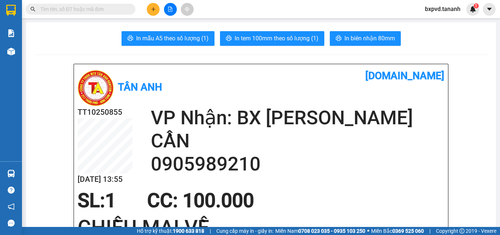
scroll to position [865, 0]
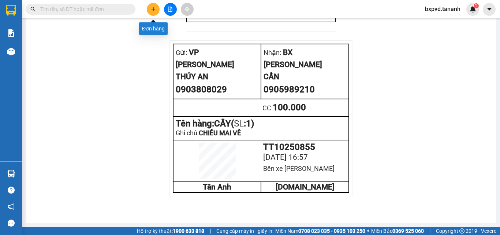
click at [155, 13] on button at bounding box center [153, 9] width 13 height 13
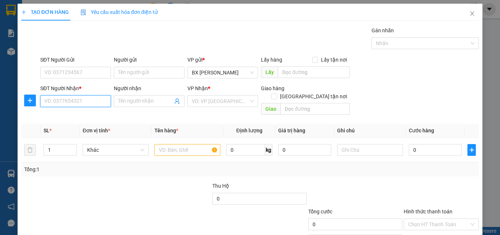
click at [77, 101] on input "SĐT Người Nhận *" at bounding box center [75, 101] width 71 height 12
type input "0901777746"
click at [136, 101] on input "Người nhận" at bounding box center [145, 101] width 55 height 8
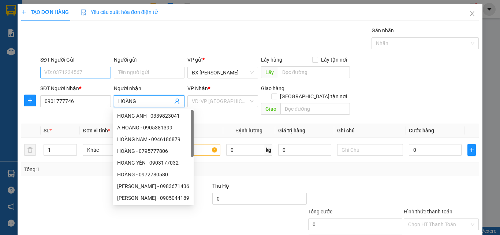
type input "HOÀNG"
click at [86, 73] on input "SĐT Người Gửi" at bounding box center [75, 73] width 71 height 12
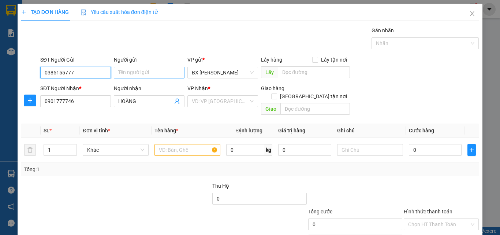
type input "0385155777"
click at [136, 72] on input "Người gửi" at bounding box center [149, 73] width 71 height 12
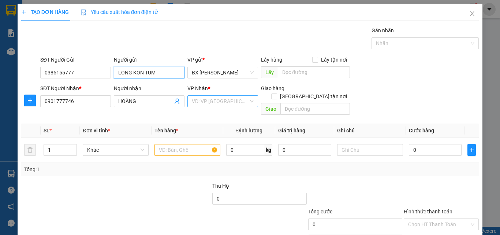
type input "LONG KON TUM"
click at [202, 102] on input "search" at bounding box center [220, 100] width 57 height 11
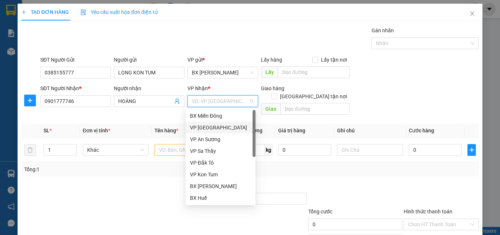
click at [211, 126] on div "VP [GEOGRAPHIC_DATA]" at bounding box center [220, 127] width 61 height 8
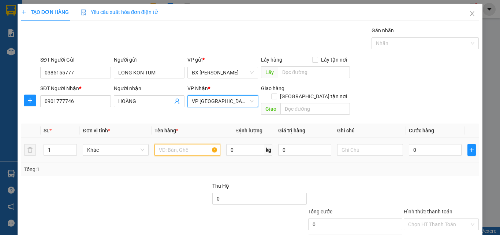
click at [192, 144] on input "text" at bounding box center [187, 150] width 66 height 12
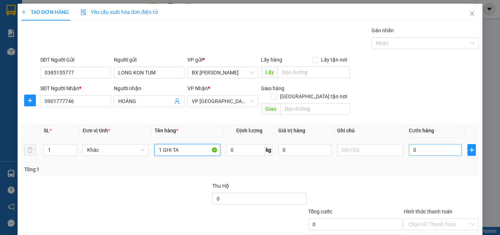
type input "1 GHI TA"
click at [417, 144] on input "0" at bounding box center [435, 150] width 53 height 12
type input "2"
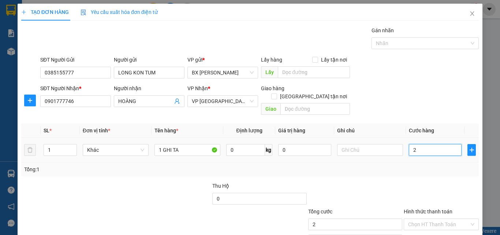
type input "20"
type input "200"
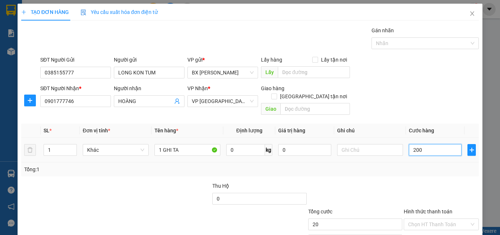
type input "200"
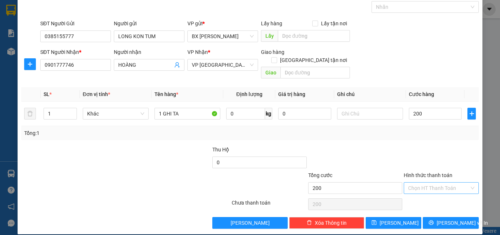
click at [437, 182] on input "Hình thức thanh toán" at bounding box center [438, 187] width 61 height 11
type input "200.000"
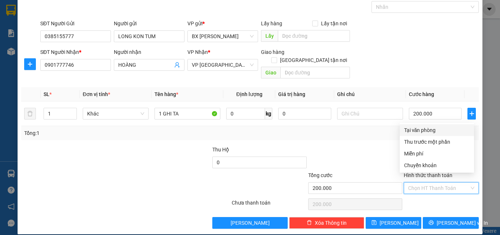
click at [428, 128] on div "Tại văn phòng" at bounding box center [436, 130] width 65 height 8
type input "0"
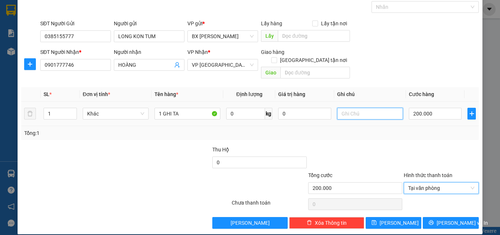
click at [366, 108] on input "text" at bounding box center [370, 114] width 66 height 12
type input "H"
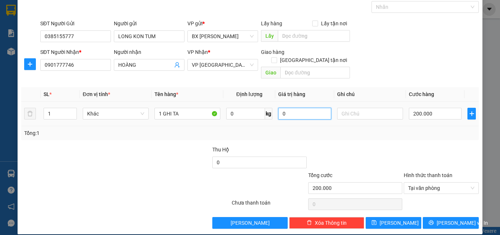
click at [307, 108] on input "0" at bounding box center [304, 114] width 53 height 12
drag, startPoint x: 292, startPoint y: 102, endPoint x: 277, endPoint y: 103, distance: 15.4
click at [278, 108] on input "0" at bounding box center [304, 114] width 53 height 12
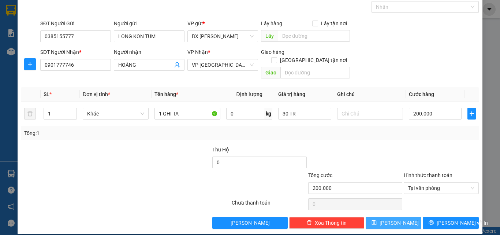
type input "0"
click at [396, 218] on span "[PERSON_NAME]" at bounding box center [398, 222] width 39 height 8
type input "0"
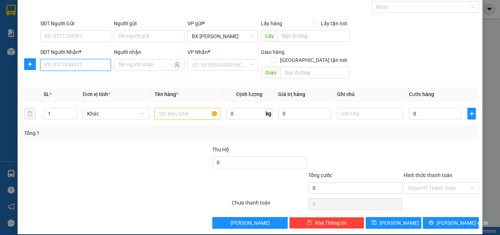
click at [70, 64] on input "SĐT Người Nhận *" at bounding box center [75, 65] width 71 height 12
click at [93, 34] on input "SĐT Người Gửi" at bounding box center [75, 36] width 71 height 12
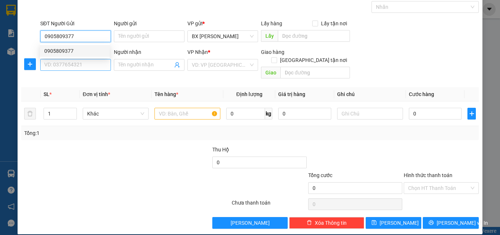
type input "0905809377"
click at [86, 68] on input "SĐT Người Nhận *" at bounding box center [75, 65] width 71 height 12
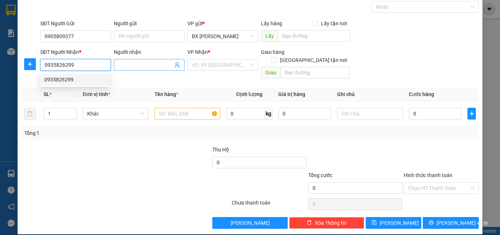
type input "0935826299"
click at [130, 66] on input "Người nhận" at bounding box center [145, 65] width 55 height 8
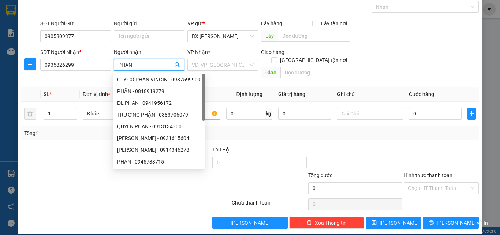
type input "PHAN"
click at [47, 15] on div "Gán nhãn Nhãn" at bounding box center [259, 3] width 441 height 26
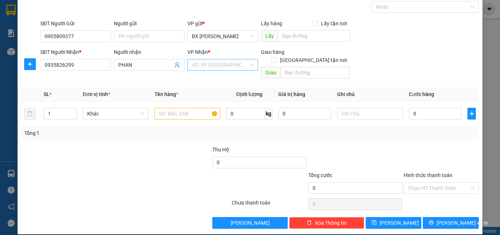
click at [250, 63] on div "VD: VP [GEOGRAPHIC_DATA]" at bounding box center [222, 65] width 71 height 12
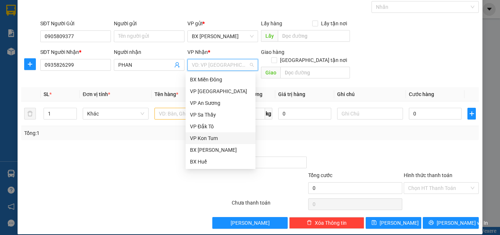
scroll to position [37, 0]
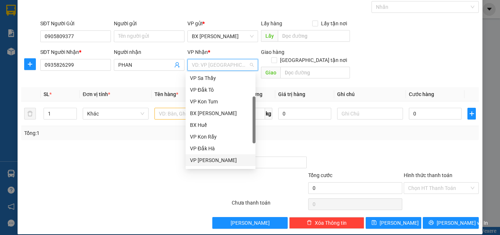
click at [217, 159] on div "VP [PERSON_NAME]" at bounding box center [220, 160] width 61 height 8
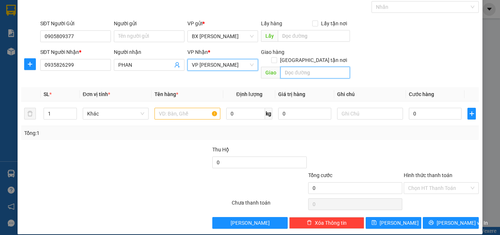
click at [296, 67] on input "text" at bounding box center [315, 73] width 70 height 12
type input "GTN/CC"
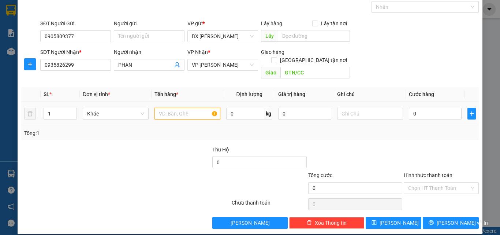
click at [183, 110] on input "text" at bounding box center [187, 114] width 66 height 12
type input "1 TX"
click at [413, 108] on input "0" at bounding box center [435, 114] width 53 height 12
type input "5"
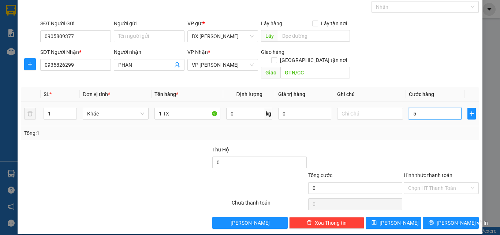
type input "5"
type input "50"
click at [444, 182] on input "Hình thức thanh toán" at bounding box center [438, 187] width 61 height 11
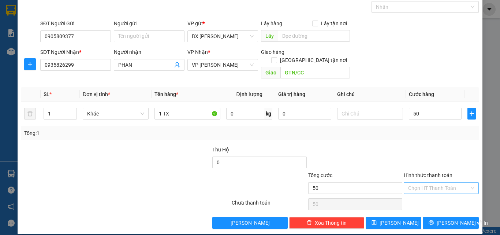
type input "50.000"
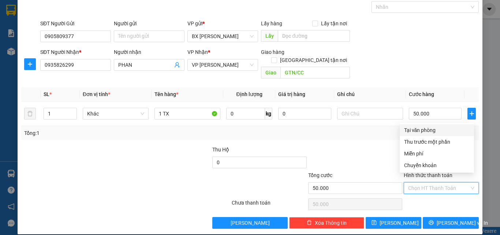
click at [423, 127] on div "Tại văn phòng" at bounding box center [436, 130] width 65 height 8
type input "0"
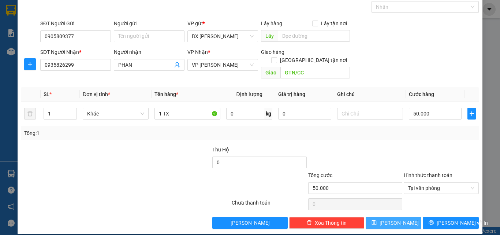
click at [404, 217] on button "[PERSON_NAME]" at bounding box center [394, 223] width 56 height 12
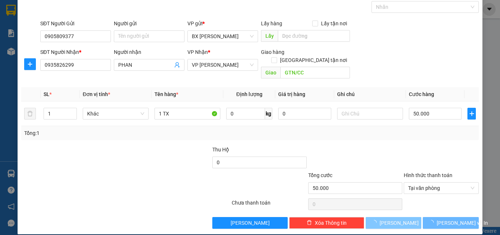
type input "0"
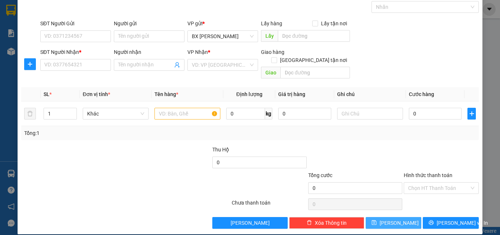
scroll to position [0, 0]
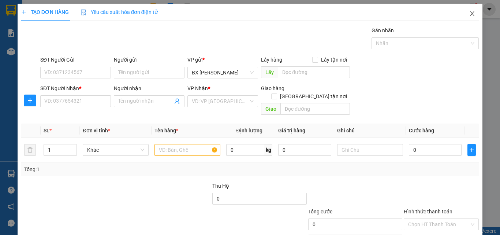
click at [469, 15] on icon "close" at bounding box center [472, 14] width 6 height 6
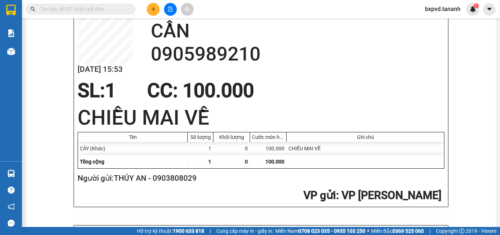
scroll to position [37, 0]
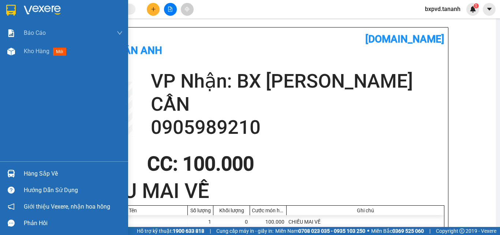
click at [16, 7] on div at bounding box center [11, 10] width 13 height 13
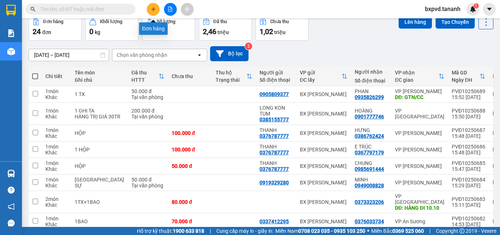
click at [153, 11] on icon "plus" at bounding box center [153, 9] width 5 height 5
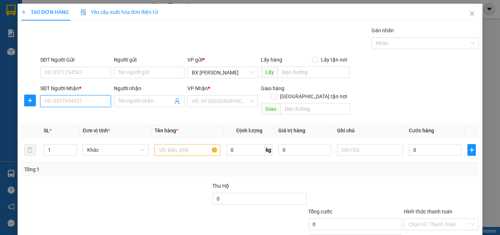
click at [94, 104] on input "SĐT Người Nhận *" at bounding box center [75, 101] width 71 height 12
type input "0944650990"
click at [86, 117] on div "0944650990 - THI THI" at bounding box center [74, 116] width 61 height 8
type input "THI THI"
type input "GÒ ĐẬU"
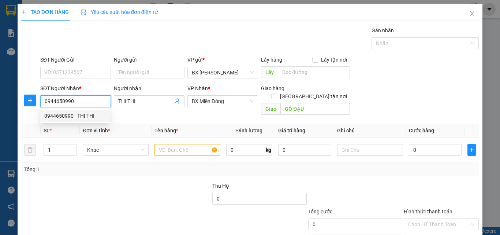
type input "50.000"
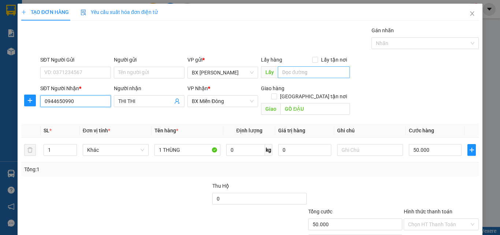
type input "0944650990"
click at [291, 76] on input "text" at bounding box center [314, 72] width 72 height 12
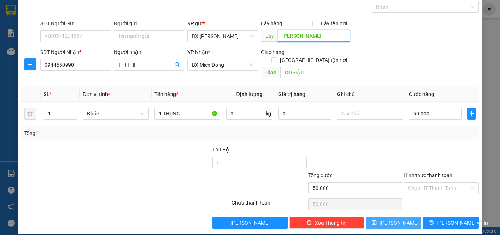
type input "[PERSON_NAME]"
click at [396, 218] on span "[PERSON_NAME]" at bounding box center [398, 222] width 39 height 8
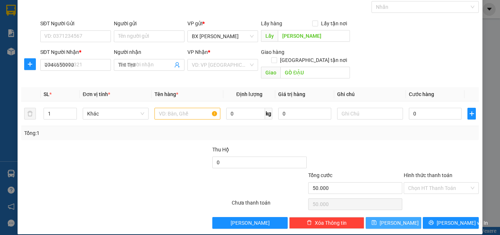
type input "0"
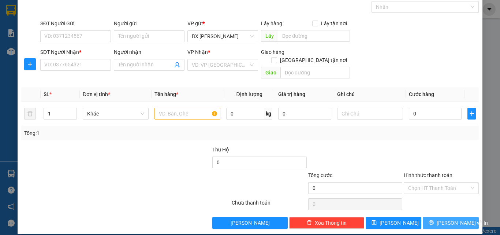
click at [464, 217] on button "[PERSON_NAME] và In" at bounding box center [451, 223] width 56 height 12
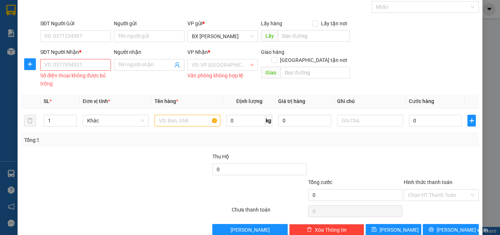
click at [166, 81] on div "Người nhận Tên người nhận" at bounding box center [149, 68] width 74 height 41
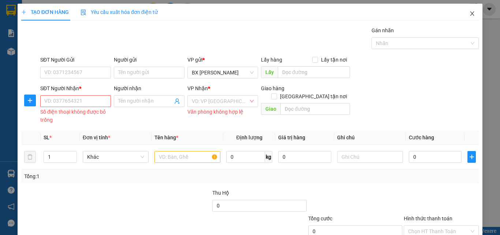
click at [469, 16] on icon "close" at bounding box center [472, 14] width 6 height 6
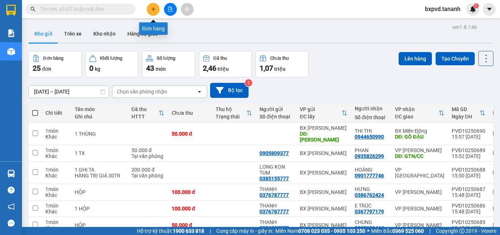
click at [149, 7] on button at bounding box center [153, 9] width 13 height 13
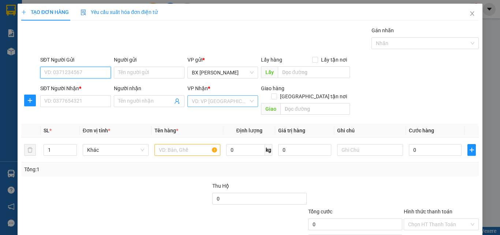
click at [247, 96] on div "VD: VP [GEOGRAPHIC_DATA]" at bounding box center [222, 101] width 71 height 12
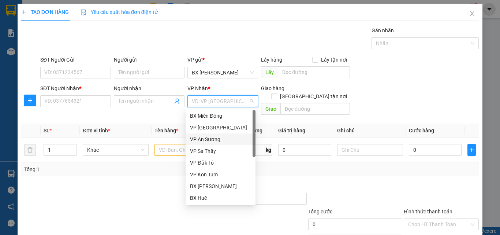
click at [222, 138] on div "VP An Sương" at bounding box center [220, 139] width 61 height 8
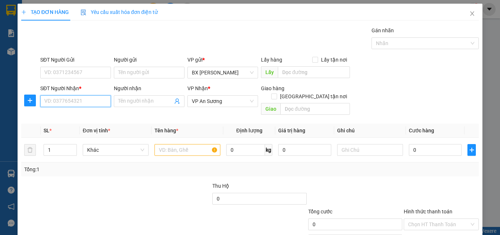
click at [72, 99] on input "SĐT Người Nhận *" at bounding box center [75, 101] width 71 height 12
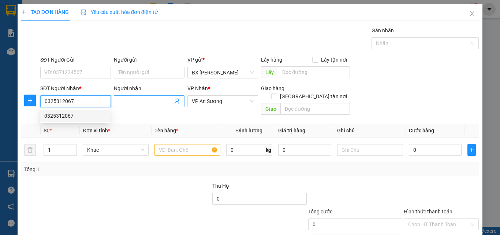
type input "0325312067"
click at [139, 99] on input "Người nhận" at bounding box center [145, 101] width 55 height 8
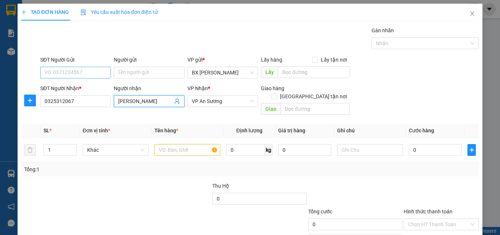
type input "[PERSON_NAME]"
click at [82, 72] on input "SĐT Người Gửi" at bounding box center [75, 73] width 71 height 12
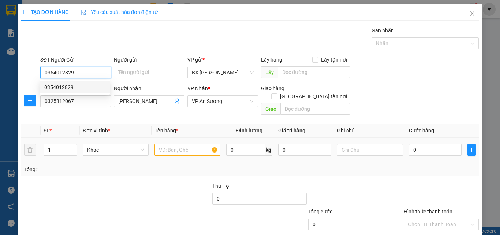
type input "0354012829"
click at [171, 144] on input "text" at bounding box center [187, 150] width 66 height 12
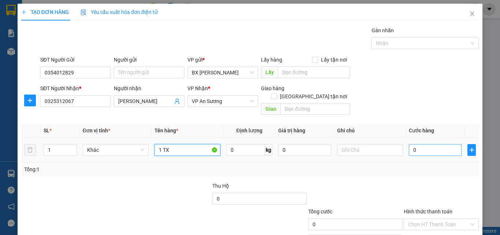
type input "1 TX"
click at [411, 144] on input "0" at bounding box center [435, 150] width 53 height 12
type input "5"
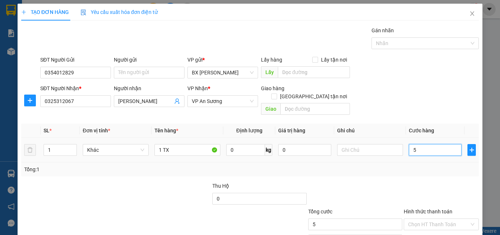
type input "50"
click at [420, 218] on input "Hình thức thanh toán" at bounding box center [438, 223] width 61 height 11
type input "50.000"
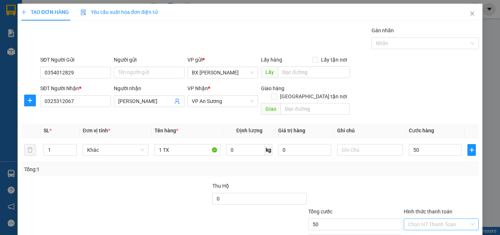
type input "50.000"
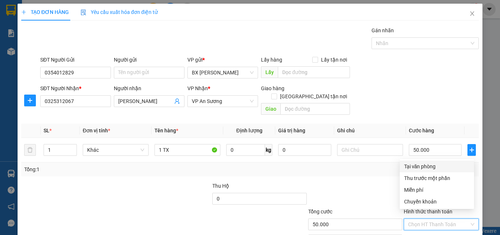
click at [432, 162] on div "Tại văn phòng" at bounding box center [436, 166] width 65 height 8
type input "0"
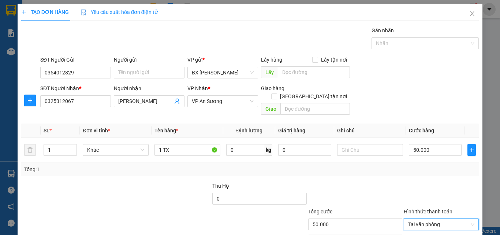
scroll to position [36, 0]
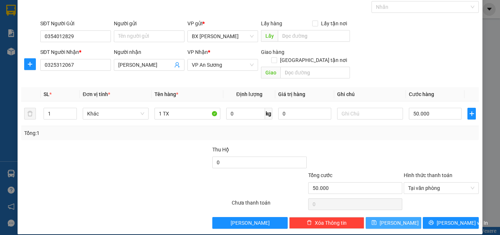
click at [390, 218] on span "[PERSON_NAME]" at bounding box center [398, 222] width 39 height 8
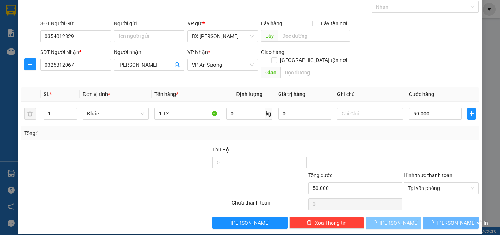
type input "0"
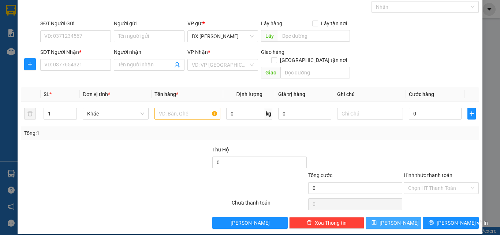
scroll to position [0, 0]
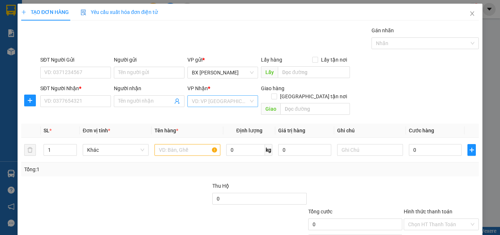
click at [250, 99] on div "VD: VP [GEOGRAPHIC_DATA]" at bounding box center [222, 101] width 71 height 12
click at [293, 103] on input "text" at bounding box center [315, 109] width 70 height 12
click at [246, 103] on div "VD: VP [GEOGRAPHIC_DATA]" at bounding box center [222, 101] width 71 height 12
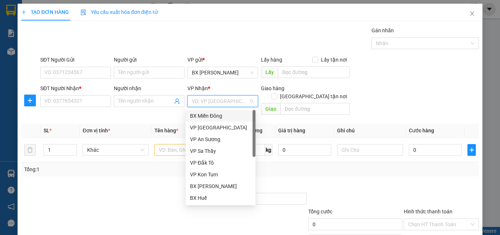
click at [229, 115] on div "BX Miền Đông" at bounding box center [220, 116] width 61 height 8
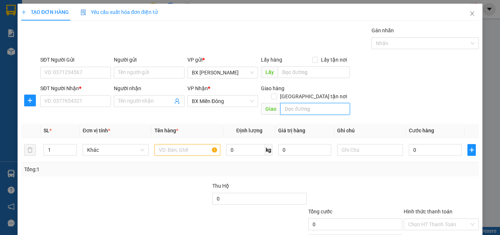
click at [294, 103] on input "text" at bounding box center [315, 109] width 70 height 12
type input "GTN/"
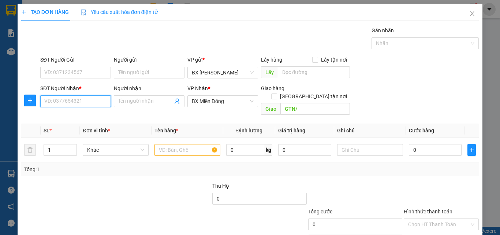
click at [78, 101] on input "SĐT Người Nhận *" at bounding box center [75, 101] width 71 height 12
click at [295, 103] on input "GTN/" at bounding box center [315, 109] width 70 height 12
click at [74, 102] on input "SĐT Người Nhận *" at bounding box center [75, 101] width 71 height 12
type input "0"
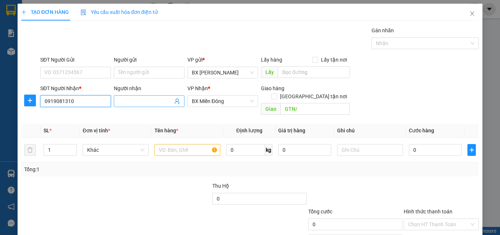
type input "0919081310"
click at [134, 98] on input "Người nhận" at bounding box center [145, 101] width 55 height 8
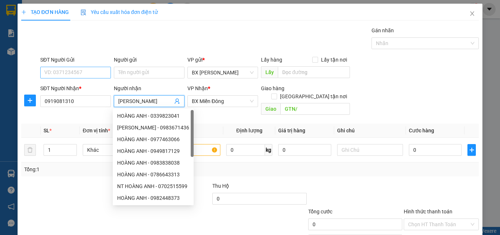
type input "[PERSON_NAME]"
click at [83, 71] on input "SĐT Người Gửi" at bounding box center [75, 73] width 71 height 12
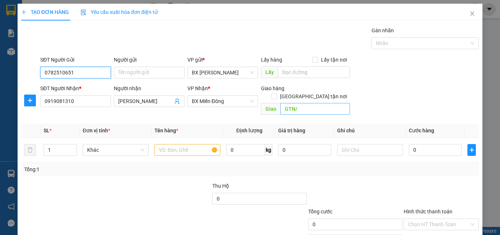
type input "0782510651"
click at [308, 103] on input "GTN/" at bounding box center [315, 109] width 70 height 12
type input "GTN/CR"
click at [181, 144] on input "text" at bounding box center [187, 150] width 66 height 12
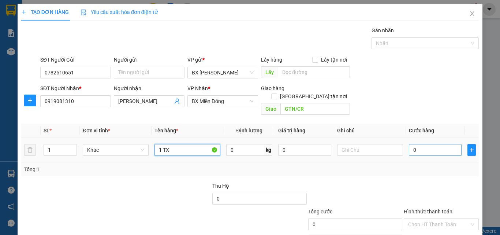
type input "1 TX"
click at [416, 145] on input "0" at bounding box center [435, 150] width 53 height 12
type input "5"
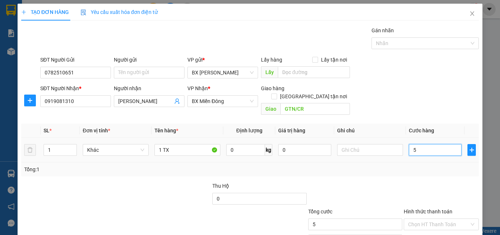
type input "50"
click at [311, 103] on input "GTN/CR" at bounding box center [315, 109] width 70 height 12
type input "50.000"
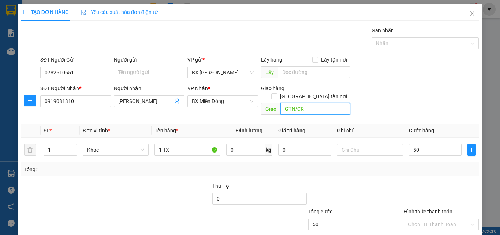
type input "50.000"
click at [321, 104] on input "GTN/CR" at bounding box center [315, 109] width 70 height 12
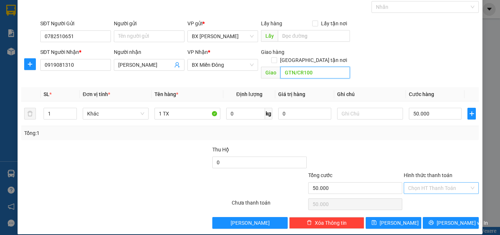
type input "GTN/CR100"
click at [426, 182] on input "Hình thức thanh toán" at bounding box center [438, 187] width 61 height 11
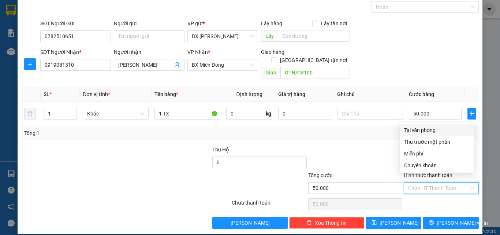
click at [424, 128] on div "Tại văn phòng" at bounding box center [436, 130] width 65 height 8
type input "0"
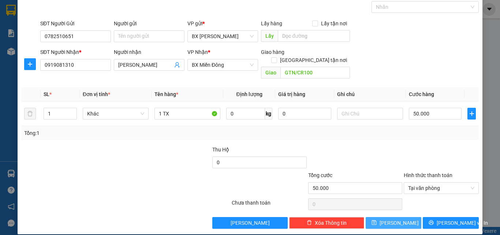
click at [392, 218] on span "[PERSON_NAME]" at bounding box center [398, 222] width 39 height 8
type input "0"
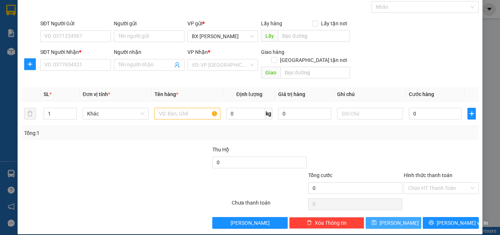
scroll to position [0, 0]
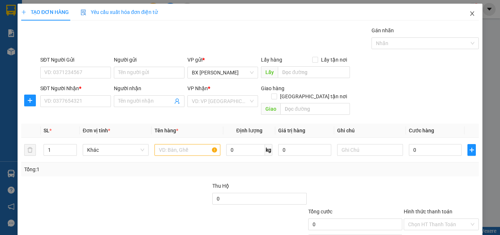
click at [469, 14] on icon "close" at bounding box center [472, 14] width 6 height 6
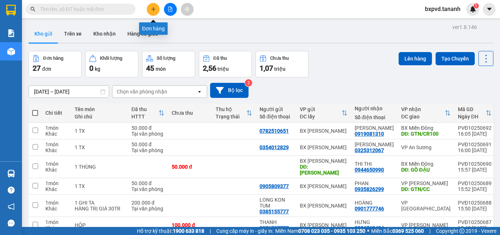
click at [151, 12] on button at bounding box center [153, 9] width 13 height 13
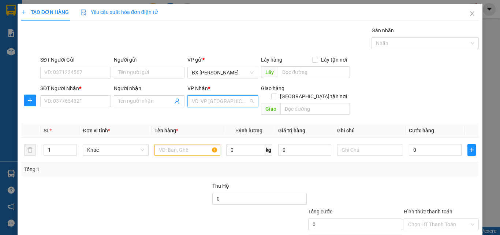
click at [241, 100] on input "search" at bounding box center [220, 100] width 57 height 11
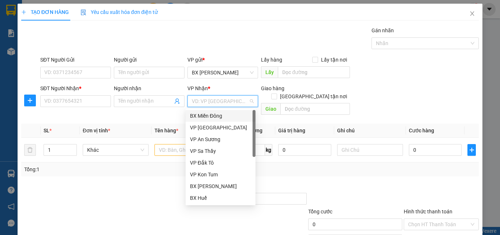
click at [224, 115] on div "BX Miền Đông" at bounding box center [220, 116] width 61 height 8
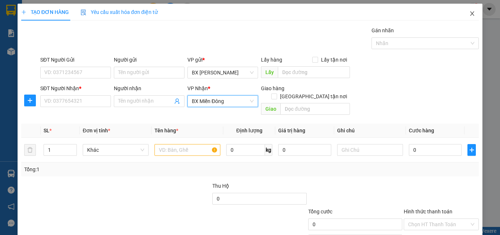
click at [469, 12] on icon "close" at bounding box center [472, 14] width 6 height 6
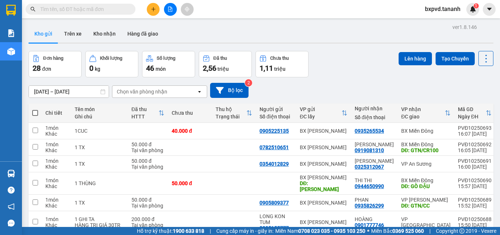
click at [155, 8] on icon "plus" at bounding box center [153, 9] width 5 height 5
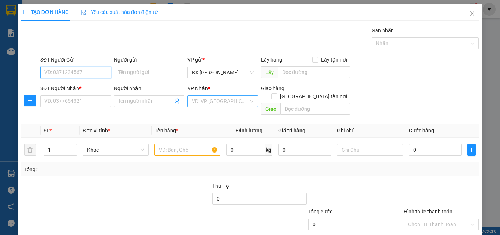
click at [249, 102] on div "VD: VP [GEOGRAPHIC_DATA]" at bounding box center [222, 101] width 71 height 12
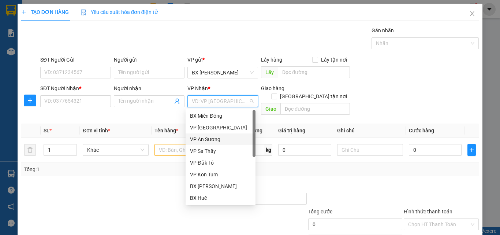
click at [218, 136] on div "VP An Sương" at bounding box center [220, 139] width 61 height 8
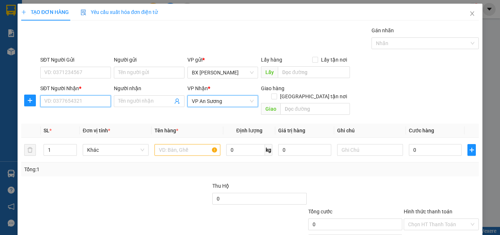
click at [82, 100] on input "SĐT Người Nhận *" at bounding box center [75, 101] width 71 height 12
type input "0987929705"
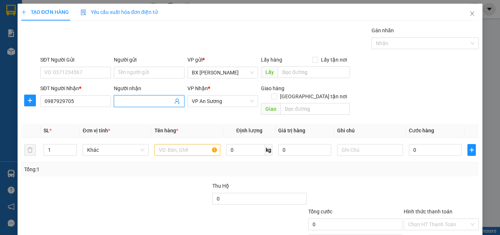
click at [138, 98] on input "Người nhận" at bounding box center [145, 101] width 55 height 8
type input "DIỄN"
click at [178, 144] on input "text" at bounding box center [187, 150] width 66 height 12
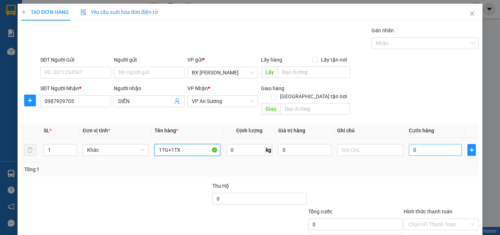
type input "1TG+1TX"
click at [426, 144] on input "0" at bounding box center [435, 150] width 53 height 12
click at [414, 144] on input "0" at bounding box center [435, 150] width 53 height 12
drag, startPoint x: 411, startPoint y: 142, endPoint x: 406, endPoint y: 142, distance: 4.8
click at [409, 144] on input "0" at bounding box center [435, 150] width 53 height 12
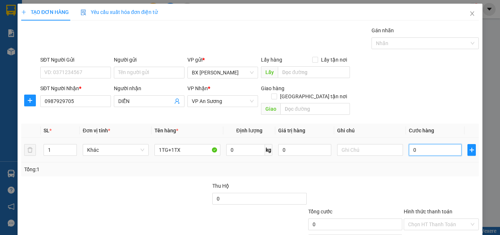
type input "1"
type input "12"
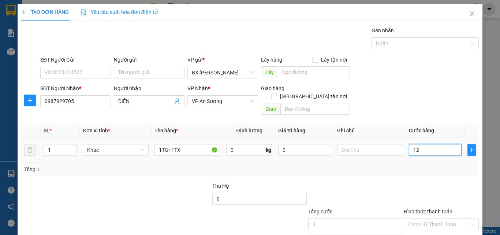
type input "12"
type input "120"
type input "120.000"
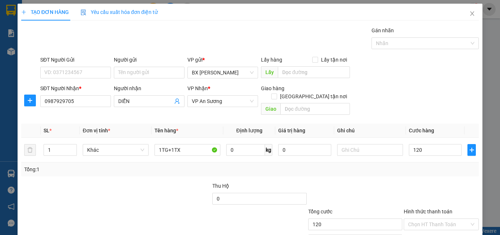
type input "120.000"
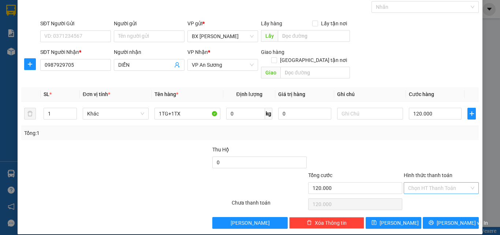
click at [453, 182] on input "Hình thức thanh toán" at bounding box center [438, 187] width 61 height 11
click at [389, 153] on div at bounding box center [354, 158] width 95 height 26
click at [389, 218] on span "[PERSON_NAME]" at bounding box center [398, 222] width 39 height 8
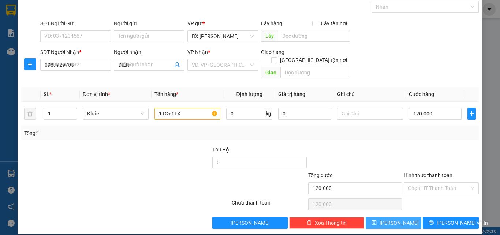
type input "0"
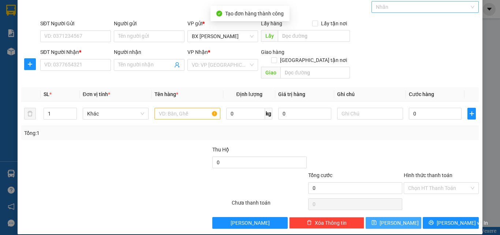
scroll to position [0, 0]
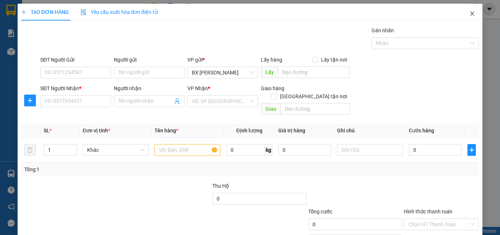
click at [469, 15] on icon "close" at bounding box center [472, 14] width 6 height 6
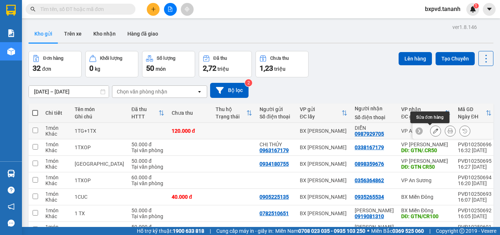
click at [433, 131] on icon at bounding box center [435, 130] width 5 height 5
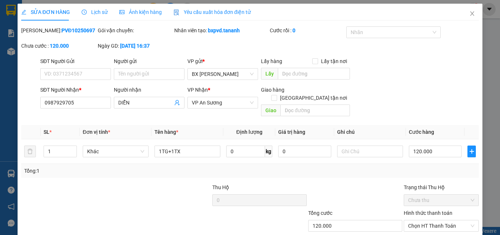
type input "0987929705"
type input "120.000"
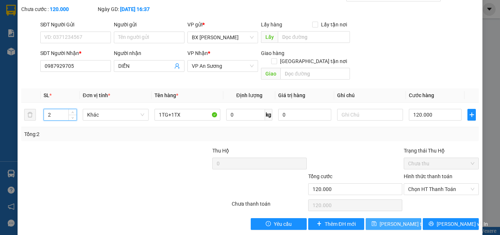
type input "2"
click at [397, 220] on span "[PERSON_NAME] thay đổi" at bounding box center [408, 224] width 59 height 8
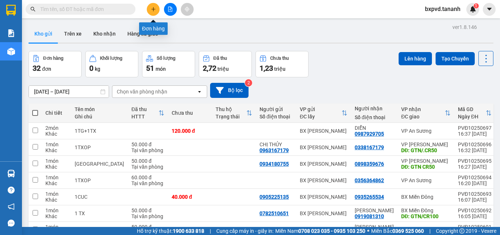
click at [152, 9] on icon "plus" at bounding box center [153, 9] width 5 height 5
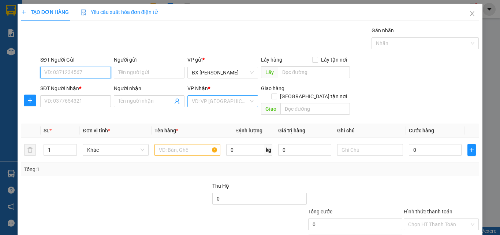
click at [247, 105] on div "VD: VP [GEOGRAPHIC_DATA]" at bounding box center [222, 101] width 71 height 12
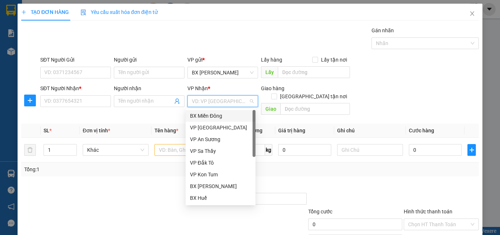
click at [223, 113] on div "BX Miền Đông" at bounding box center [220, 116] width 61 height 8
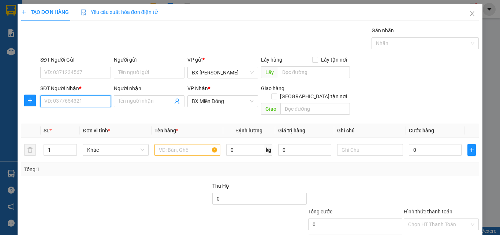
click at [93, 102] on input "SĐT Người Nhận *" at bounding box center [75, 101] width 71 height 12
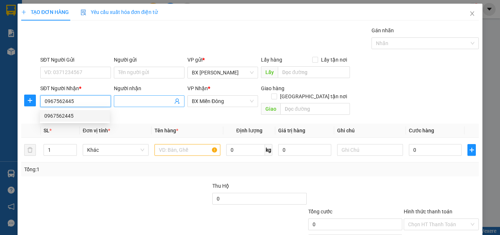
type input "0967562445"
click at [157, 101] on input "Người nhận" at bounding box center [145, 101] width 55 height 8
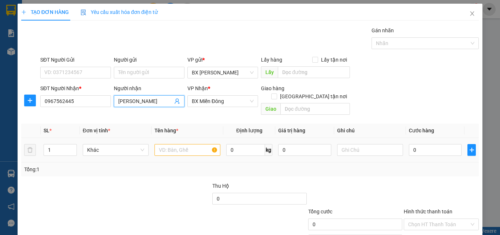
type input "[PERSON_NAME]"
click at [180, 144] on input "text" at bounding box center [187, 150] width 66 height 12
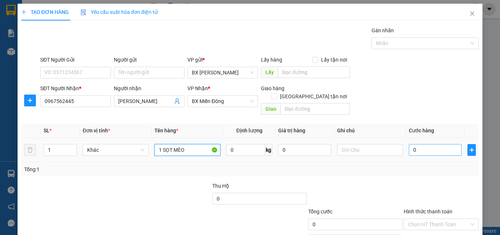
type input "1 SỌT MÈO"
click at [412, 145] on input "0" at bounding box center [435, 150] width 53 height 12
type input "1"
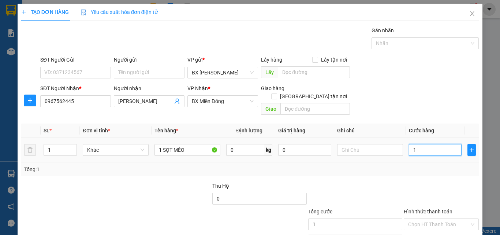
type input "10"
type input "100"
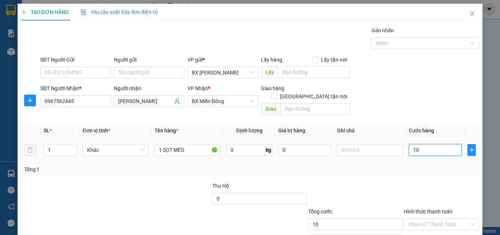
type input "100"
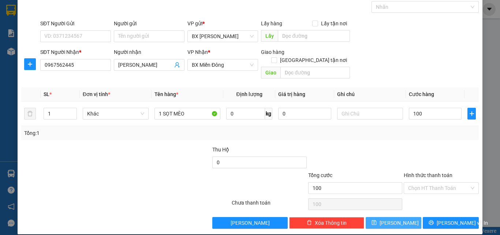
type input "100.000"
click at [391, 218] on span "[PERSON_NAME]" at bounding box center [398, 222] width 39 height 8
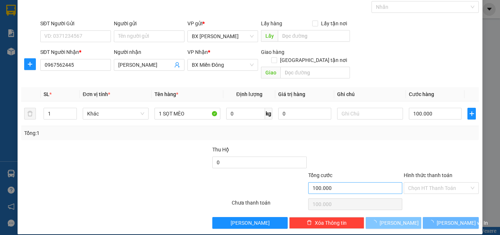
type input "0"
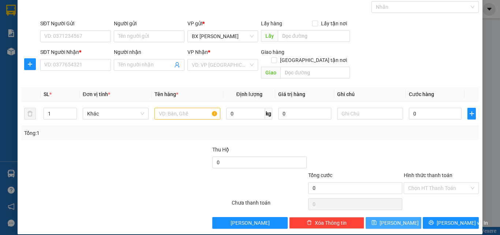
scroll to position [0, 0]
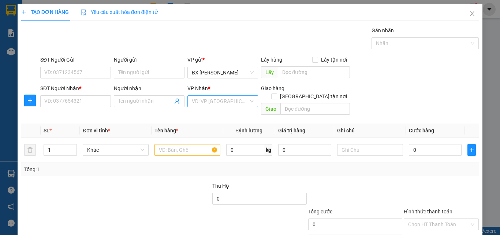
click at [249, 104] on div "VD: VP [GEOGRAPHIC_DATA]" at bounding box center [222, 101] width 71 height 12
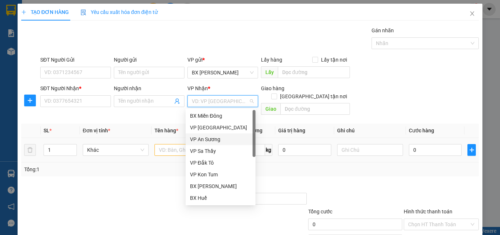
click at [215, 135] on div "VP An Sương" at bounding box center [221, 139] width 70 height 12
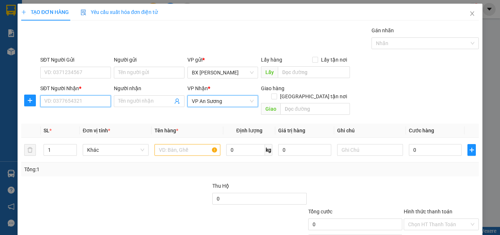
click at [78, 104] on input "SĐT Người Nhận *" at bounding box center [75, 101] width 71 height 12
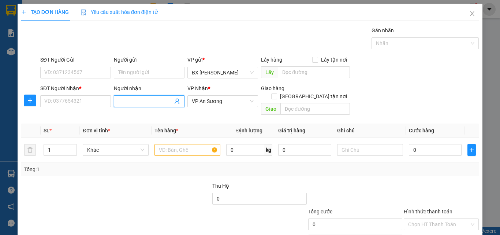
click at [130, 98] on input "Người nhận" at bounding box center [145, 101] width 55 height 8
type input "[DEMOGRAPHIC_DATA]"
click at [51, 101] on input "SĐT Người Nhận *" at bounding box center [75, 101] width 71 height 12
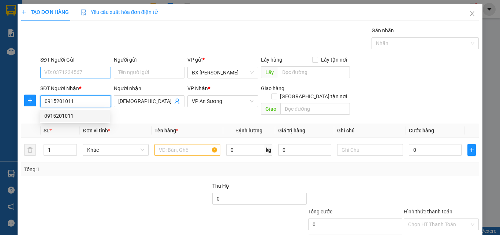
type input "0915201011"
click at [67, 75] on input "SĐT Người Gửi" at bounding box center [75, 73] width 71 height 12
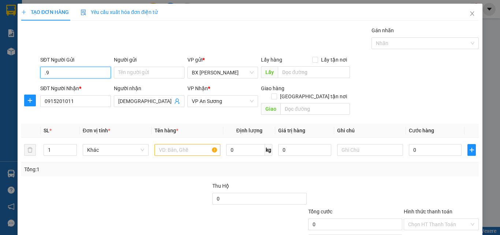
type input "."
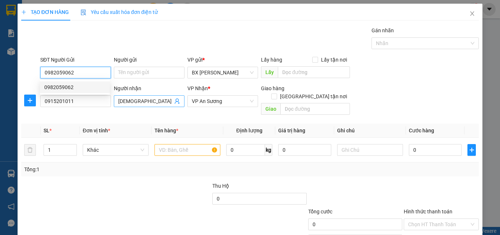
type input "0982059062"
click at [158, 103] on input "[DEMOGRAPHIC_DATA]" at bounding box center [145, 101] width 55 height 8
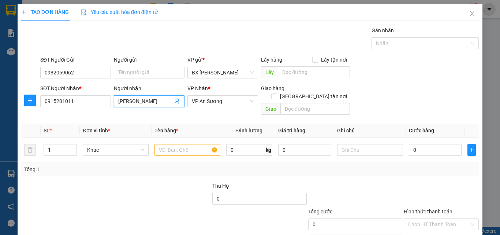
type input "[PERSON_NAME]"
click at [166, 144] on input "text" at bounding box center [187, 150] width 66 height 12
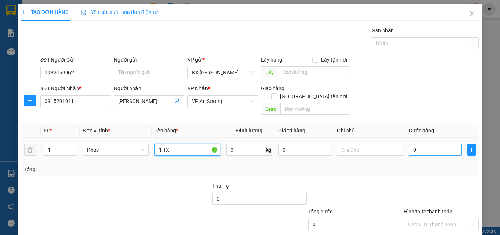
type input "1 TX"
click at [411, 145] on input "0" at bounding box center [435, 150] width 53 height 12
type input "5"
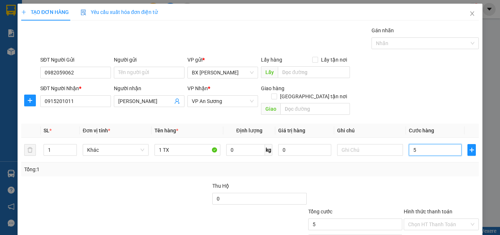
type input "50"
click at [407, 209] on div "Hình thức thanh toán" at bounding box center [441, 212] width 75 height 11
type input "50.000"
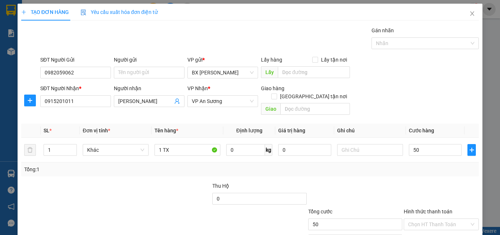
type input "50.000"
click at [411, 218] on input "Hình thức thanh toán" at bounding box center [438, 223] width 61 height 11
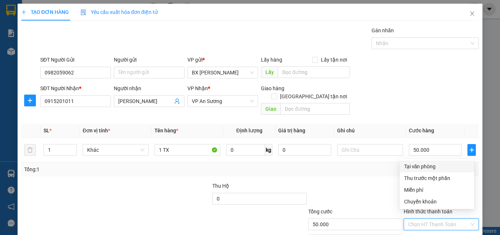
click at [420, 163] on div "Tại văn phòng" at bounding box center [436, 166] width 65 height 8
type input "0"
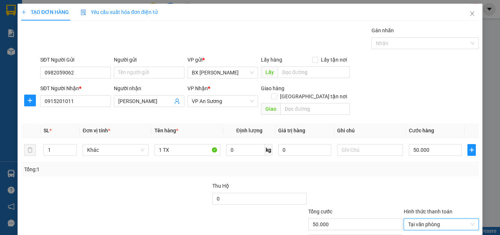
scroll to position [36, 0]
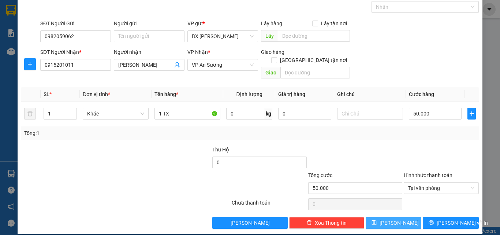
click at [376, 220] on icon "save" at bounding box center [373, 222] width 5 height 5
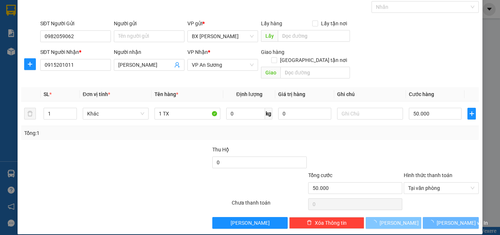
type input "0"
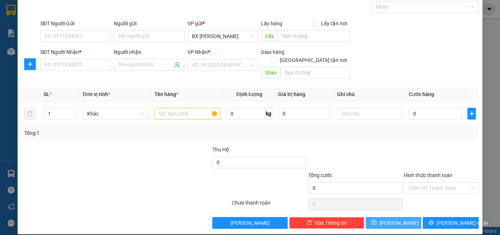
scroll to position [0, 0]
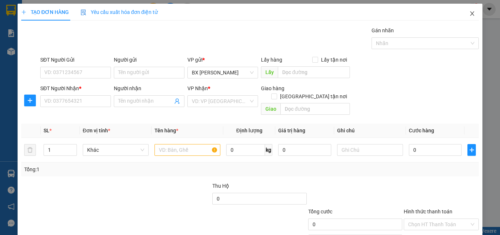
click at [469, 13] on icon "close" at bounding box center [472, 14] width 6 height 6
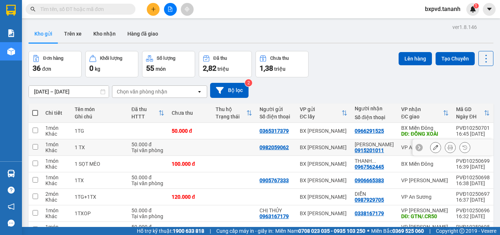
click at [433, 146] on icon at bounding box center [435, 147] width 5 height 5
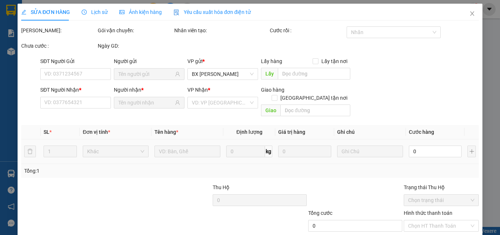
type input "0982059062"
type input "0915201011"
type input "50.000"
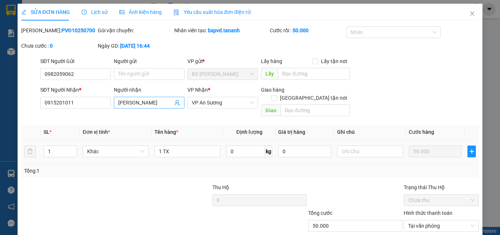
click at [153, 101] on input "[PERSON_NAME]" at bounding box center [145, 102] width 55 height 8
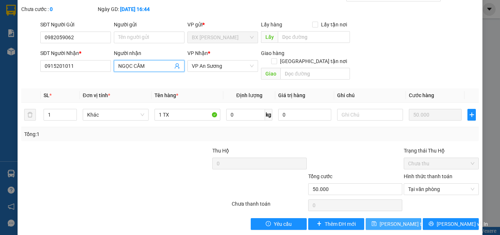
type input "NGỌC CẦM"
click at [402, 220] on span "[PERSON_NAME] thay đổi" at bounding box center [408, 224] width 59 height 8
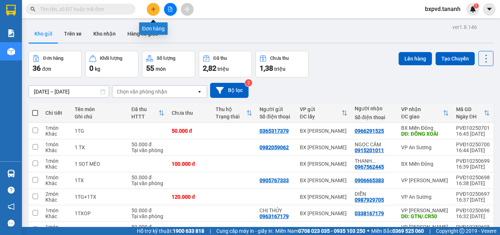
click at [151, 8] on icon "plus" at bounding box center [153, 9] width 5 height 5
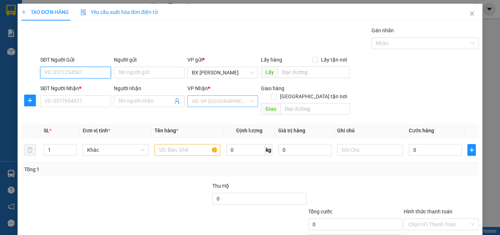
click at [248, 101] on div "VD: VP [GEOGRAPHIC_DATA]" at bounding box center [222, 101] width 71 height 12
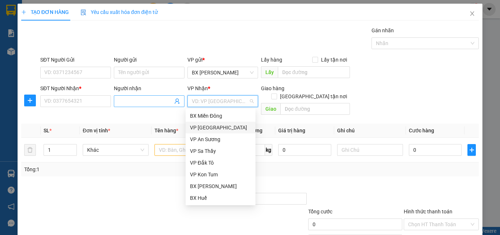
click at [145, 103] on input "Người nhận" at bounding box center [145, 101] width 55 height 8
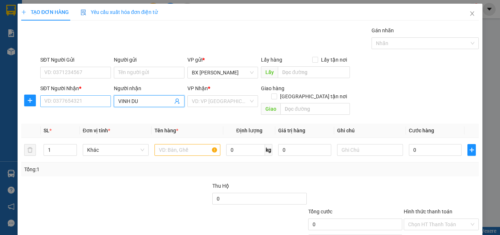
type input "VINH DU"
click at [52, 100] on input "SĐT Người Nhận *" at bounding box center [75, 101] width 71 height 12
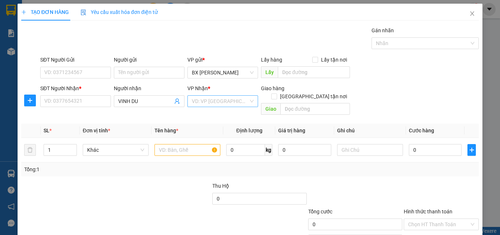
click at [192, 100] on input "search" at bounding box center [220, 100] width 57 height 11
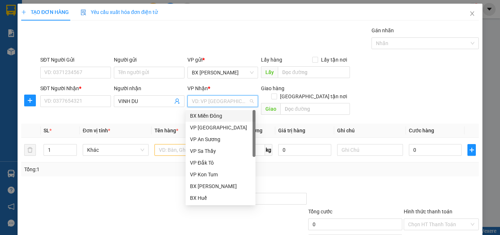
click at [202, 117] on div "BX Miền Đông" at bounding box center [220, 116] width 61 height 8
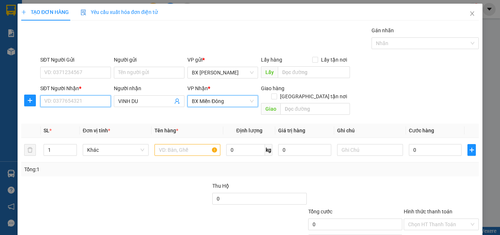
click at [88, 102] on input "SĐT Người Nhận *" at bounding box center [75, 101] width 71 height 12
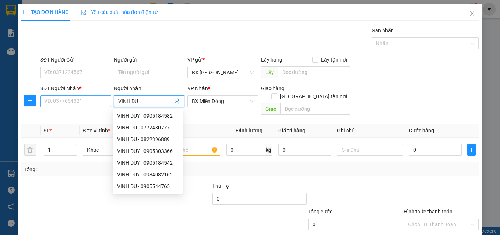
drag, startPoint x: 142, startPoint y: 102, endPoint x: 107, endPoint y: 102, distance: 35.1
click at [107, 102] on div "SĐT Người Nhận * VD: 0377654321 Người nhận VINH DU VP Nhận * BX Miền Đông Giao …" at bounding box center [259, 101] width 441 height 34
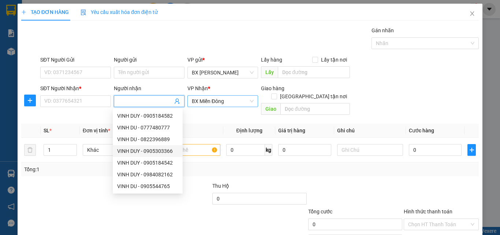
click at [249, 101] on span "BX Miền Đông" at bounding box center [223, 100] width 62 height 11
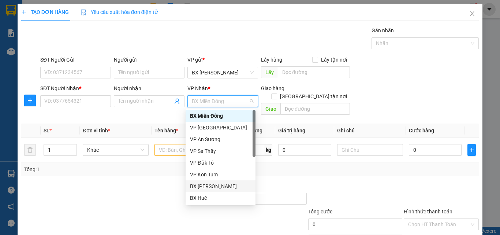
click at [156, 187] on div at bounding box center [163, 194] width 95 height 26
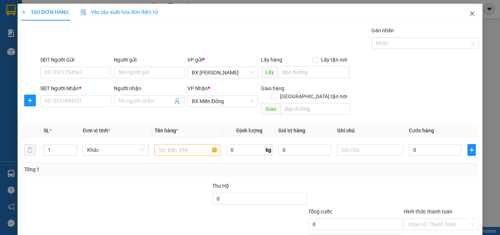
click at [469, 11] on icon "close" at bounding box center [472, 14] width 6 height 6
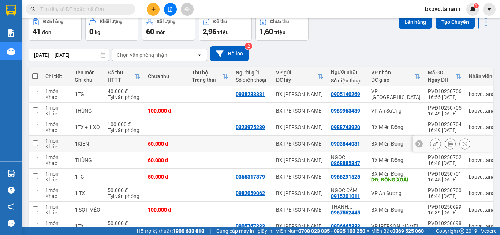
scroll to position [73, 0]
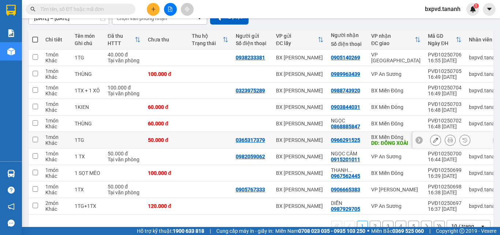
click at [397, 167] on tbody "1 món Khác 1TG 40.000 đ Tại văn phòng 0938233381 BX [PERSON_NAME] 0905140269 VP…" at bounding box center [267, 131] width 476 height 165
click at [123, 10] on input "text" at bounding box center [83, 9] width 86 height 8
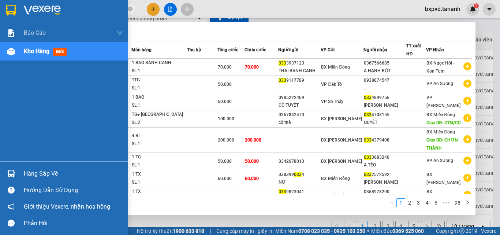
type input "033"
click at [16, 18] on div at bounding box center [64, 12] width 128 height 24
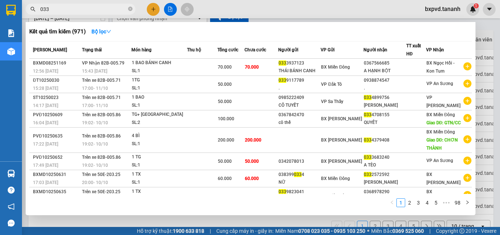
click at [154, 6] on div at bounding box center [250, 117] width 500 height 235
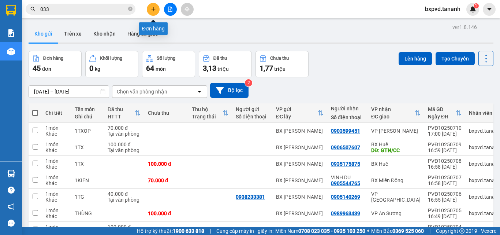
click at [155, 10] on icon "plus" at bounding box center [153, 9] width 5 height 5
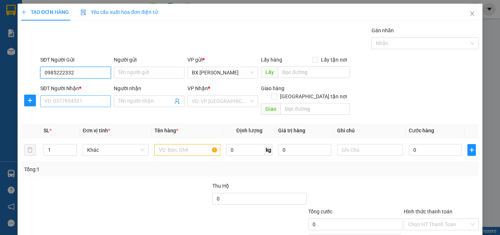
type input "0985222332"
click at [93, 101] on input "SĐT Người Nhận *" at bounding box center [75, 101] width 71 height 12
type input "0355945244"
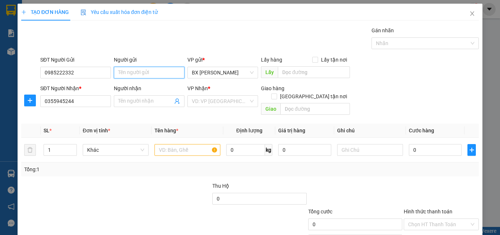
click at [145, 72] on input "Người gửi" at bounding box center [149, 73] width 71 height 12
type input "HẰNG KT"
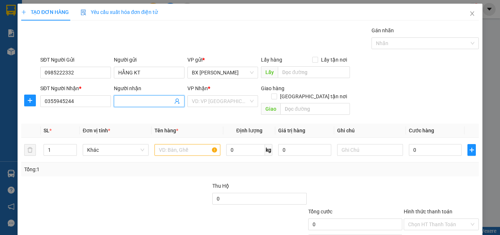
click at [135, 104] on input "Người nhận" at bounding box center [145, 101] width 55 height 8
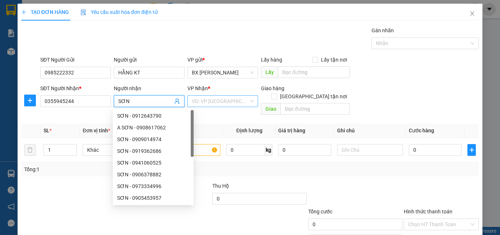
type input "SƠN"
click at [245, 100] on input "search" at bounding box center [220, 100] width 57 height 11
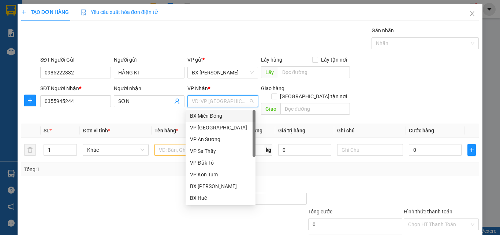
click at [234, 112] on div "BX Miền Đông" at bounding box center [220, 116] width 61 height 8
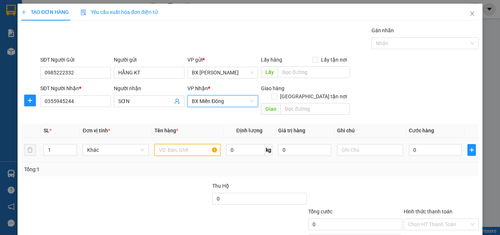
click at [197, 144] on input "text" at bounding box center [187, 150] width 66 height 12
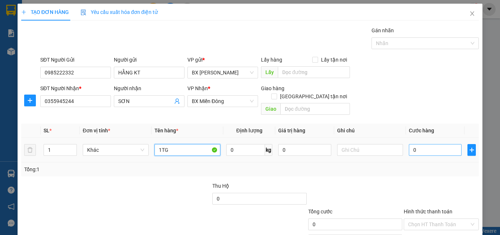
type input "1TG"
click at [411, 144] on input "0" at bounding box center [435, 150] width 53 height 12
type input "5"
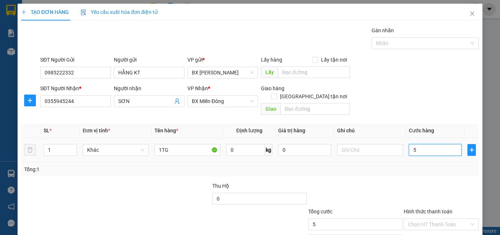
type input "50"
type input "5"
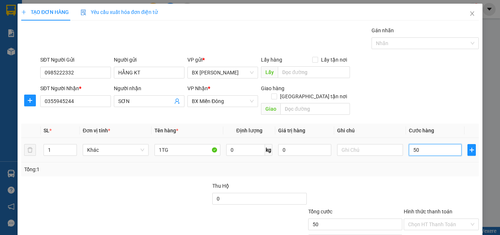
type input "5"
type input "0"
type input "04"
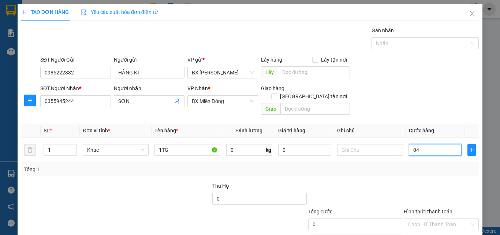
type input "4"
drag, startPoint x: 413, startPoint y: 138, endPoint x: 403, endPoint y: 146, distance: 12.9
click at [409, 144] on input "0" at bounding box center [435, 150] width 53 height 12
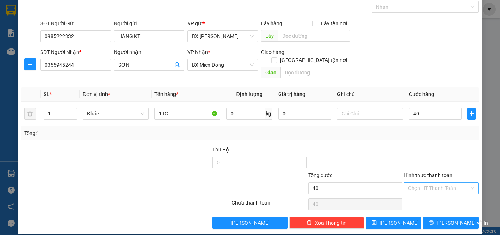
click at [437, 182] on input "Hình thức thanh toán" at bounding box center [438, 187] width 61 height 11
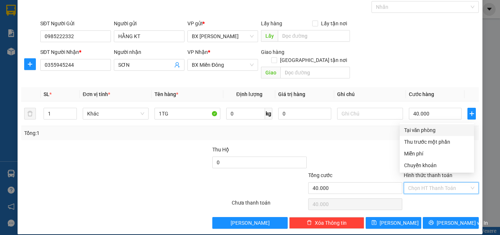
click at [352, 150] on div at bounding box center [354, 158] width 95 height 26
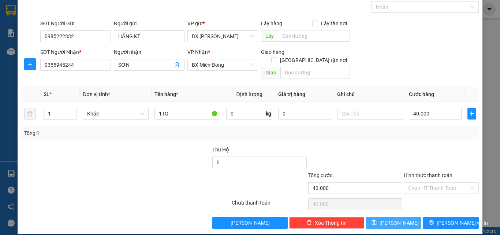
click at [388, 217] on button "[PERSON_NAME]" at bounding box center [394, 223] width 56 height 12
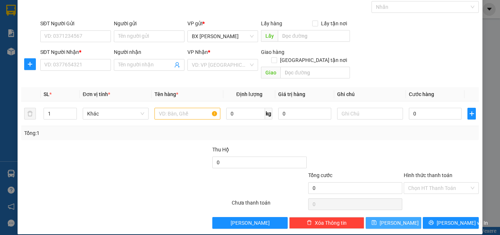
scroll to position [0, 0]
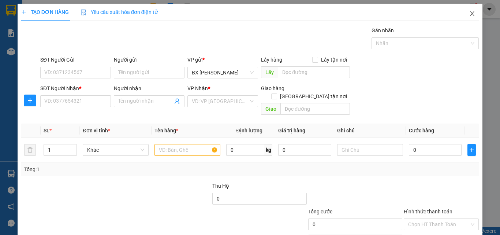
click at [469, 13] on icon "close" at bounding box center [472, 14] width 6 height 6
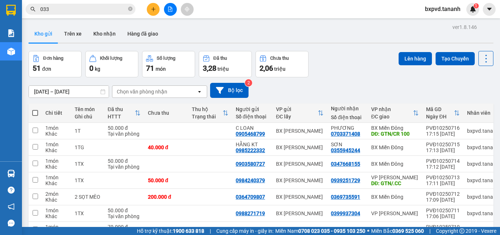
click at [95, 11] on input "033" at bounding box center [83, 9] width 86 height 8
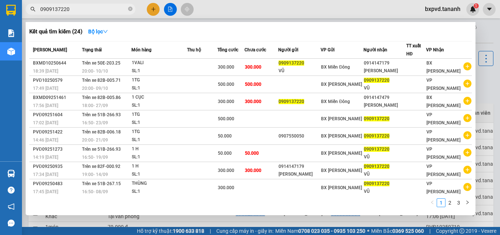
drag, startPoint x: 86, startPoint y: 10, endPoint x: 29, endPoint y: 18, distance: 56.9
click at [29, 16] on div "Kết quả tìm kiếm ( 24 ) Bộ lọc Mã ĐH Trạng thái Món hàng Thu hộ Tổng cước Chưa …" at bounding box center [71, 9] width 143 height 13
drag, startPoint x: 79, startPoint y: 1, endPoint x: 70, endPoint y: 8, distance: 11.5
click at [70, 8] on input "0909137220" at bounding box center [83, 9] width 86 height 8
click at [130, 10] on icon "close-circle" at bounding box center [130, 9] width 4 height 4
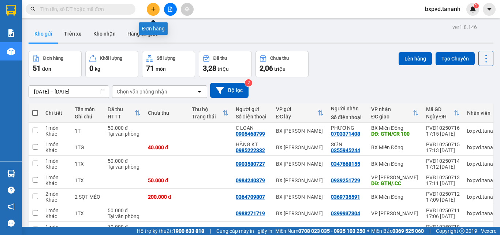
click at [151, 9] on icon "plus" at bounding box center [153, 9] width 5 height 5
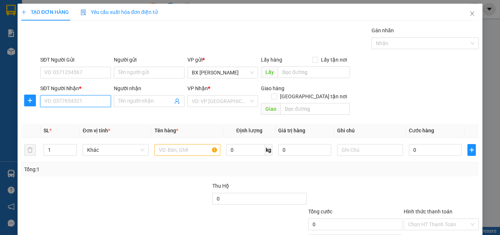
click at [82, 103] on input "SĐT Người Nhận *" at bounding box center [75, 101] width 71 height 12
click at [79, 115] on div "0909137220 - VŨ" at bounding box center [74, 116] width 61 height 8
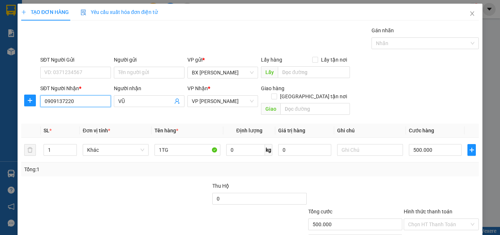
scroll to position [36, 0]
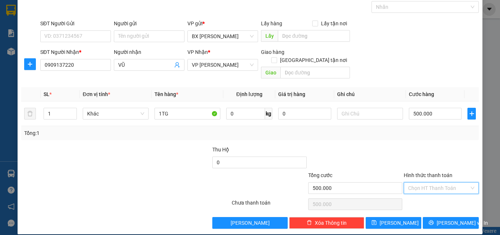
click at [434, 182] on input "Hình thức thanh toán" at bounding box center [438, 187] width 61 height 11
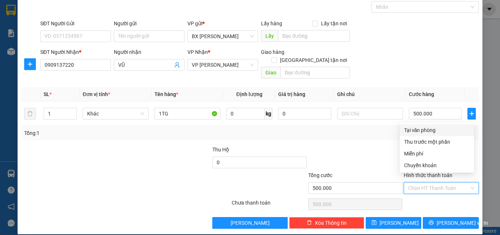
click at [426, 129] on div "Tại văn phòng" at bounding box center [436, 130] width 65 height 8
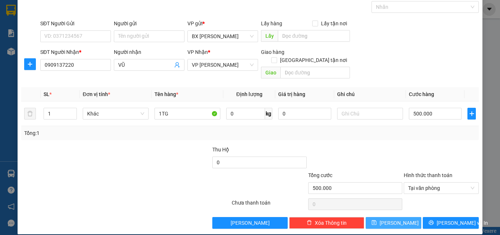
click at [397, 217] on button "[PERSON_NAME]" at bounding box center [394, 223] width 56 height 12
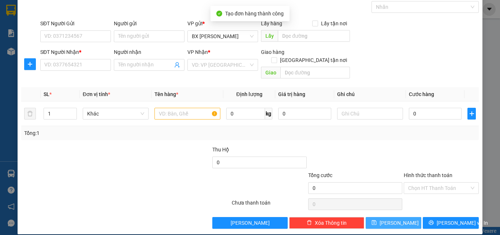
scroll to position [0, 0]
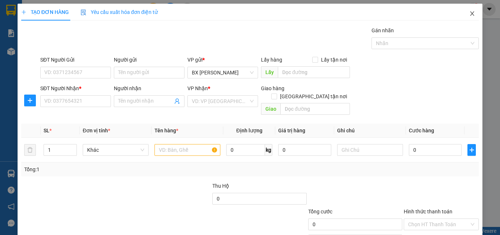
click at [469, 15] on icon "close" at bounding box center [472, 14] width 6 height 6
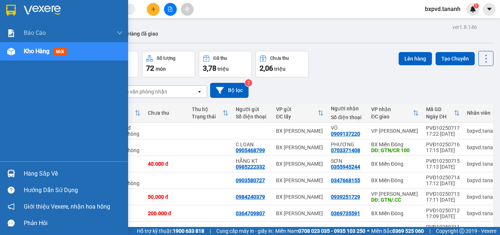
drag, startPoint x: 28, startPoint y: 184, endPoint x: 11, endPoint y: 176, distance: 18.3
drag, startPoint x: 11, startPoint y: 176, endPoint x: 148, endPoint y: 9, distance: 215.8
click at [148, 9] on button at bounding box center [153, 9] width 13 height 13
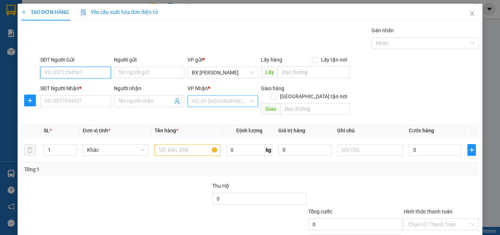
click at [250, 100] on div "VD: VP [GEOGRAPHIC_DATA]" at bounding box center [222, 101] width 71 height 12
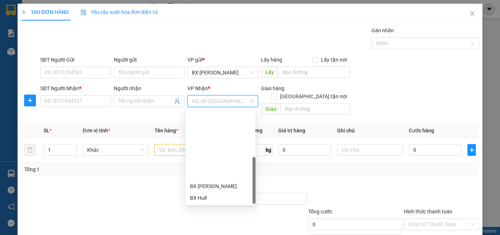
scroll to position [82, 0]
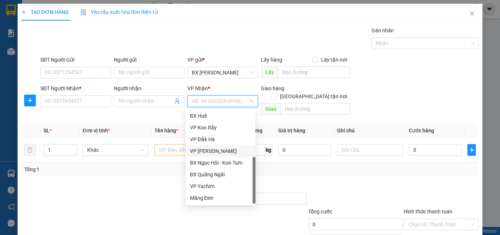
click at [222, 150] on div "VP [PERSON_NAME]" at bounding box center [220, 151] width 61 height 8
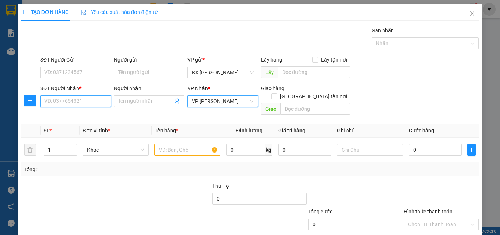
click at [78, 98] on input "SĐT Người Nhận *" at bounding box center [75, 101] width 71 height 12
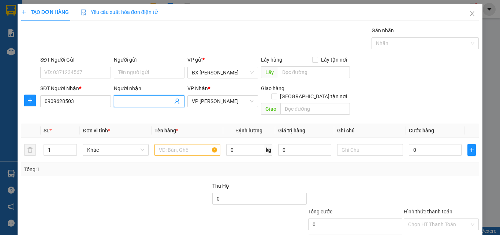
click at [143, 101] on input "Người nhận" at bounding box center [145, 101] width 55 height 8
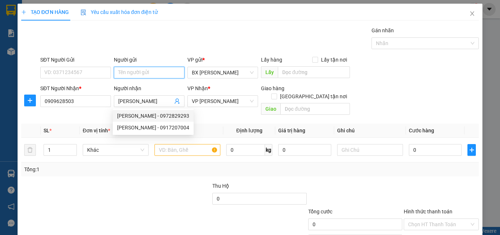
click at [153, 74] on input "Người gửi" at bounding box center [149, 73] width 71 height 12
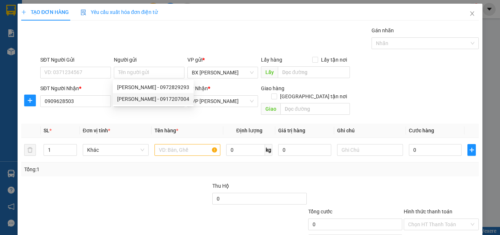
click at [269, 165] on div "Tổng: 1" at bounding box center [249, 169] width 451 height 8
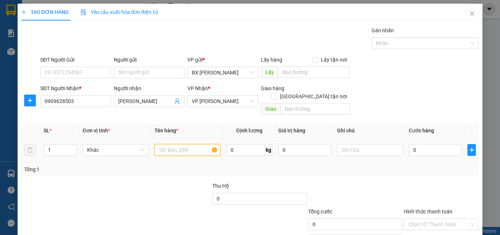
click at [189, 145] on input "text" at bounding box center [187, 150] width 66 height 12
click at [450, 144] on input "0" at bounding box center [435, 150] width 53 height 12
click at [427, 218] on input "Hình thức thanh toán" at bounding box center [438, 223] width 61 height 11
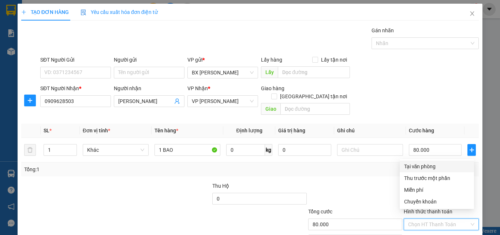
click at [410, 164] on div "Tại văn phòng" at bounding box center [436, 166] width 65 height 8
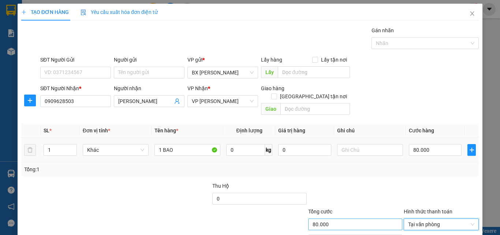
scroll to position [36, 0]
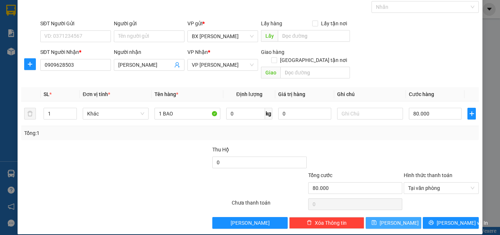
click at [389, 218] on span "[PERSON_NAME]" at bounding box center [398, 222] width 39 height 8
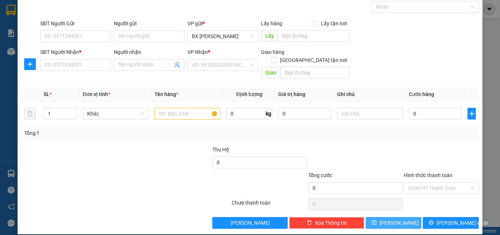
scroll to position [0, 0]
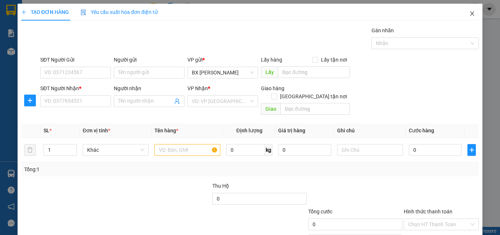
click at [467, 11] on span "Close" at bounding box center [472, 14] width 20 height 20
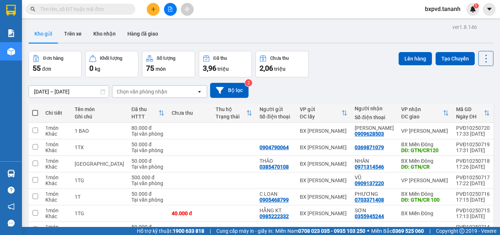
click at [346, 25] on div "ver 1.8.146 Kho gửi Trên xe Kho nhận Hàng đã giao Đơn hàng 55 đơn Khối lượng 0 …" at bounding box center [261, 168] width 471 height 292
click at [154, 8] on icon "plus" at bounding box center [153, 9] width 5 height 5
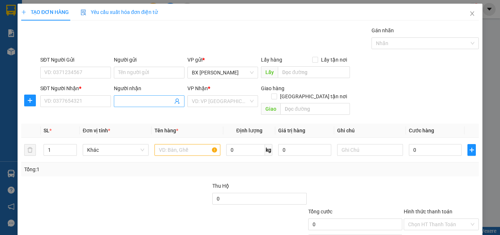
click at [139, 101] on input "Người nhận" at bounding box center [145, 101] width 55 height 8
drag, startPoint x: 144, startPoint y: 101, endPoint x: 116, endPoint y: 103, distance: 27.8
click at [116, 103] on span "0976643165" at bounding box center [149, 101] width 71 height 12
drag, startPoint x: 120, startPoint y: 103, endPoint x: 76, endPoint y: 101, distance: 43.2
click at [76, 101] on input "SĐT Người Nhận *" at bounding box center [75, 101] width 71 height 12
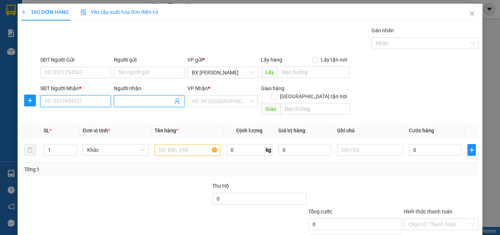
click at [76, 100] on input "SĐT Người Nhận *" at bounding box center [75, 101] width 71 height 12
paste input "0976643165"
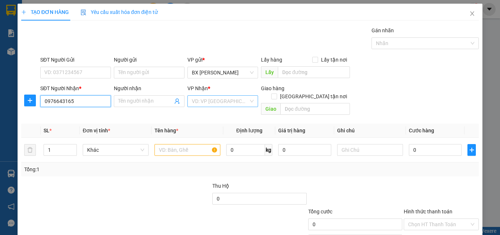
click at [248, 102] on div "VD: VP [GEOGRAPHIC_DATA]" at bounding box center [222, 101] width 71 height 12
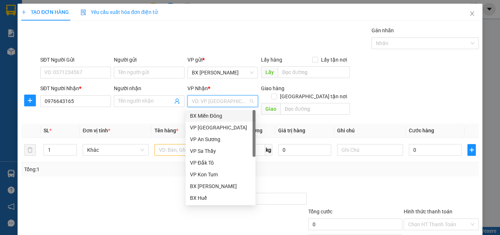
click at [228, 115] on div "BX Miền Đông" at bounding box center [220, 116] width 61 height 8
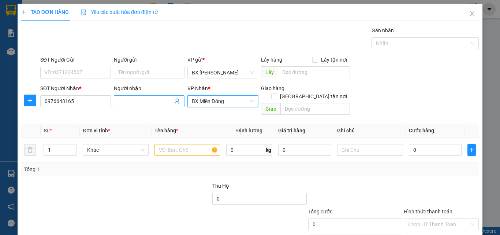
click at [149, 104] on input "Người nhận" at bounding box center [145, 101] width 55 height 8
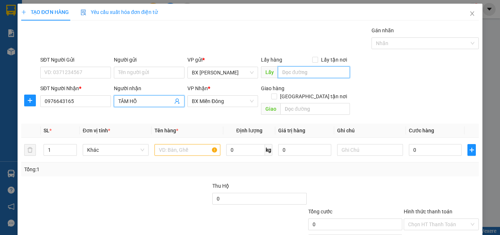
click at [285, 77] on input "text" at bounding box center [314, 72] width 72 height 12
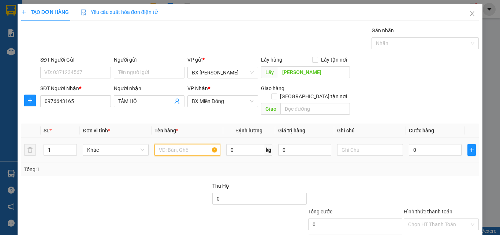
click at [198, 144] on input "text" at bounding box center [187, 150] width 66 height 12
click at [417, 144] on input "0" at bounding box center [435, 150] width 53 height 12
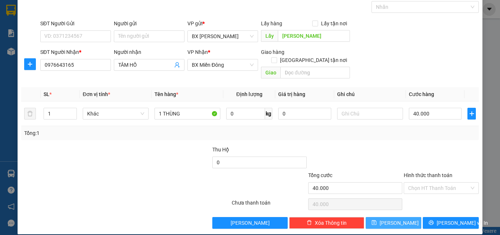
click at [376, 220] on icon "save" at bounding box center [373, 222] width 5 height 5
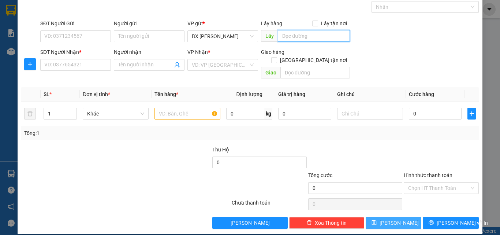
click at [278, 37] on input "text" at bounding box center [314, 36] width 72 height 12
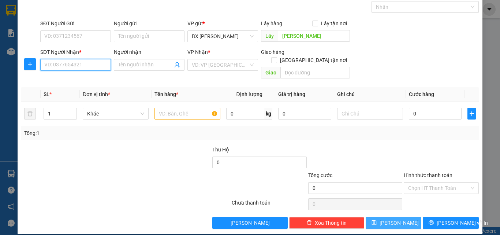
click at [65, 65] on input "SĐT Người Nhận *" at bounding box center [75, 65] width 71 height 12
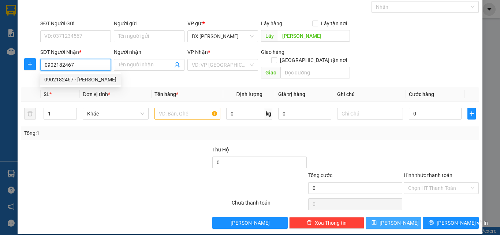
click at [74, 78] on div "0902182467 - [PERSON_NAME]" at bounding box center [80, 79] width 72 height 8
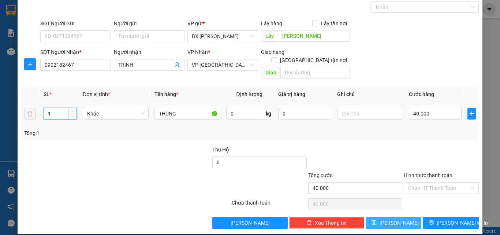
drag, startPoint x: 55, startPoint y: 104, endPoint x: 40, endPoint y: 109, distance: 15.7
click at [40, 109] on tr "1 Khác THÙNG 0 kg 0 40.000" at bounding box center [249, 113] width 457 height 25
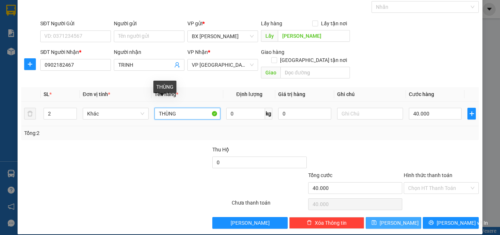
click at [155, 108] on input "THÙNG" at bounding box center [187, 114] width 66 height 12
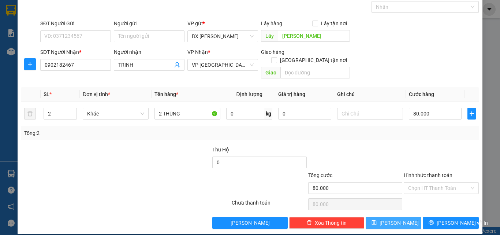
click at [388, 217] on button "[PERSON_NAME]" at bounding box center [394, 223] width 56 height 12
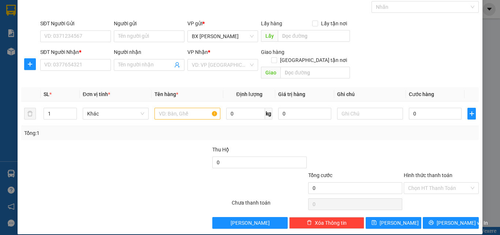
click at [66, 58] on div "SĐT Người Nhận *" at bounding box center [75, 53] width 71 height 11
click at [62, 68] on input "SĐT Người Nhận *" at bounding box center [75, 65] width 71 height 12
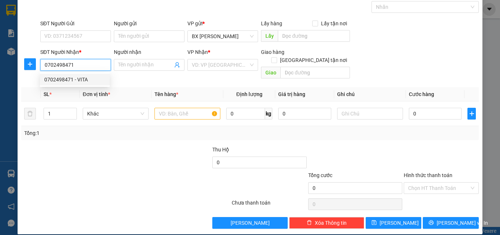
click at [78, 76] on div "0702498471 - VITA" at bounding box center [74, 79] width 61 height 8
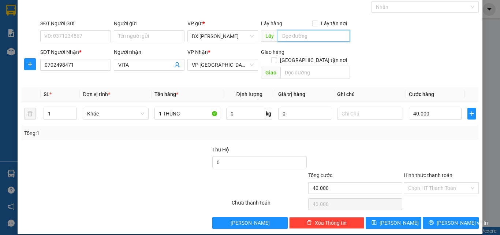
click at [299, 38] on input "text" at bounding box center [314, 36] width 72 height 12
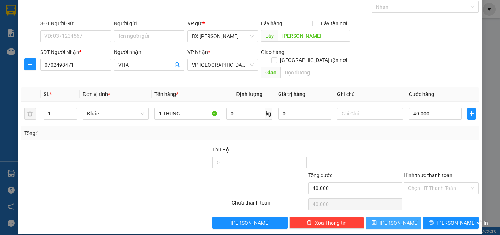
click at [376, 220] on icon "save" at bounding box center [373, 222] width 5 height 5
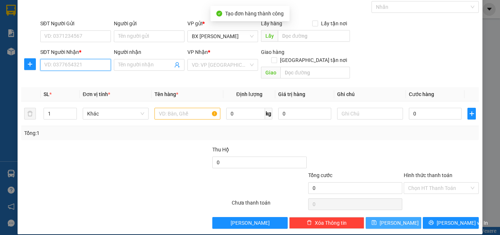
click at [85, 64] on input "SĐT Người Nhận *" at bounding box center [75, 65] width 71 height 12
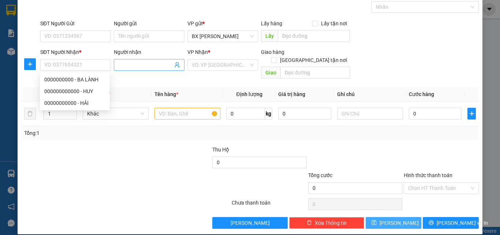
click at [136, 63] on input "Người nhận" at bounding box center [145, 65] width 55 height 8
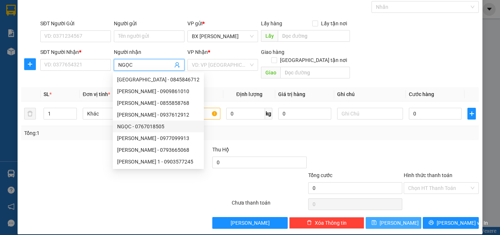
click at [138, 123] on div "NGỌC - 0767018505" at bounding box center [158, 126] width 82 height 8
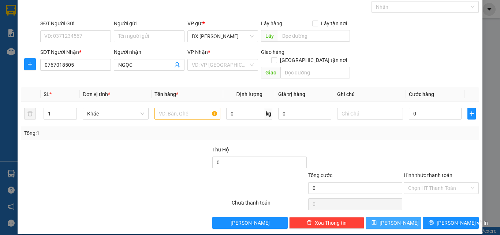
click at [321, 42] on div "Lấy hàng Lấy tận nơi Lấy" at bounding box center [305, 32] width 89 height 26
click at [320, 35] on input "text" at bounding box center [314, 36] width 72 height 12
drag, startPoint x: 72, startPoint y: 68, endPoint x: 46, endPoint y: 75, distance: 27.1
click at [46, 75] on div "Transit Pickup Surcharge Ids Transit Deliver Surcharge Ids Transit Deliver Surc…" at bounding box center [249, 109] width 457 height 238
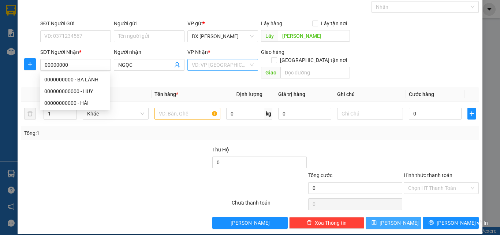
click at [218, 66] on input "search" at bounding box center [220, 64] width 57 height 11
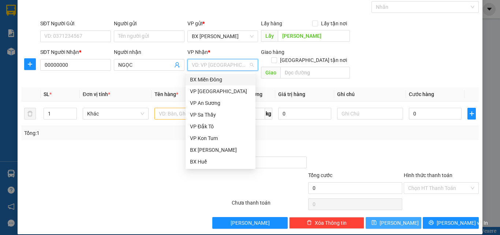
click at [222, 79] on div "BX Miền Đông" at bounding box center [220, 79] width 61 height 8
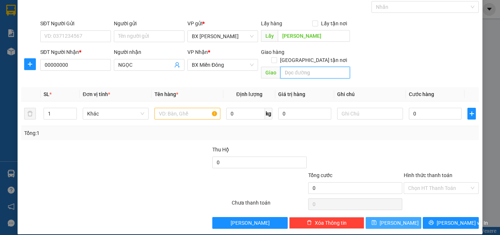
click at [299, 67] on input "text" at bounding box center [315, 73] width 70 height 12
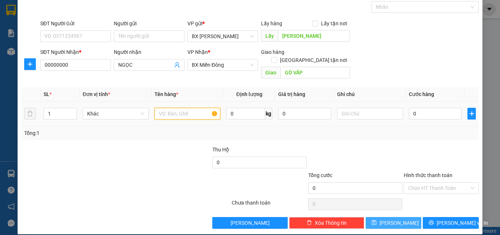
click at [190, 108] on input "text" at bounding box center [187, 114] width 66 height 12
click at [416, 108] on input "0" at bounding box center [435, 114] width 53 height 12
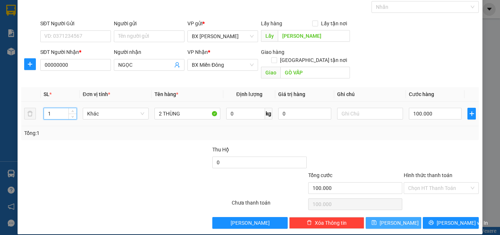
drag, startPoint x: 56, startPoint y: 102, endPoint x: 47, endPoint y: 106, distance: 9.9
click at [48, 108] on input "1" at bounding box center [60, 113] width 33 height 11
drag, startPoint x: 52, startPoint y: 113, endPoint x: 47, endPoint y: 114, distance: 5.2
click at [47, 114] on td "1" at bounding box center [60, 113] width 39 height 25
drag, startPoint x: 52, startPoint y: 108, endPoint x: 42, endPoint y: 108, distance: 10.3
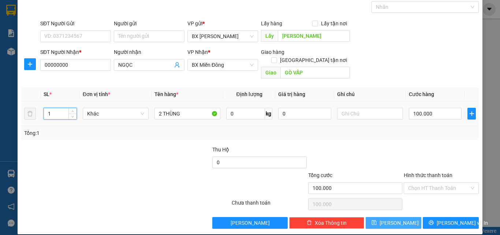
click at [42, 108] on td "1" at bounding box center [60, 113] width 39 height 25
click at [386, 217] on button "[PERSON_NAME]" at bounding box center [394, 223] width 56 height 12
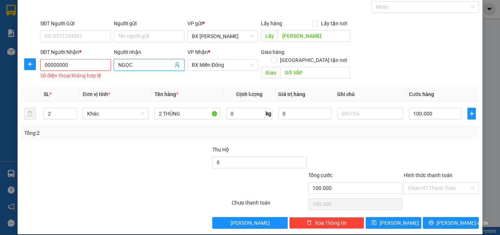
click at [136, 64] on input "NGỌC" at bounding box center [145, 65] width 55 height 8
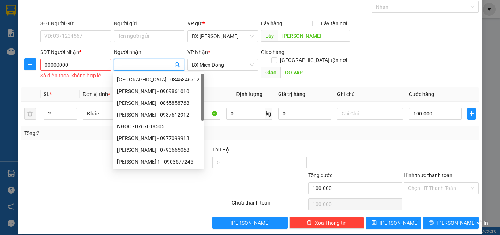
click at [136, 65] on input "Người nhận" at bounding box center [145, 65] width 55 height 8
click at [391, 220] on span "[PERSON_NAME]" at bounding box center [398, 222] width 39 height 8
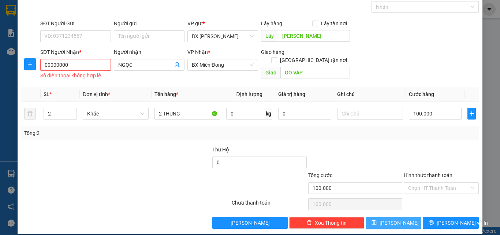
click at [391, 220] on span "[PERSON_NAME]" at bounding box center [398, 222] width 39 height 8
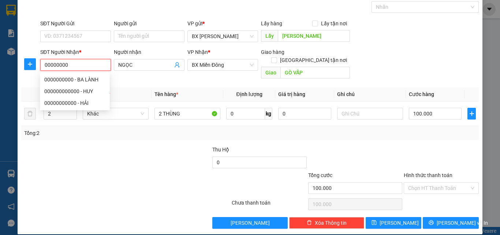
drag, startPoint x: 78, startPoint y: 62, endPoint x: 39, endPoint y: 71, distance: 39.7
click at [39, 71] on div "SĐT Người Nhận * 00000000 Số điện thoại không hợp lệ" at bounding box center [76, 65] width 74 height 34
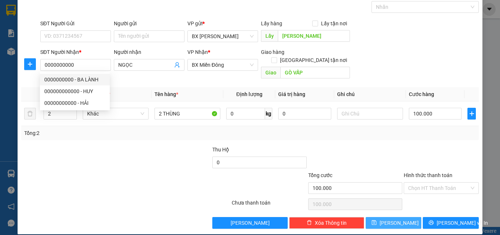
click at [397, 217] on button "[PERSON_NAME]" at bounding box center [394, 223] width 56 height 12
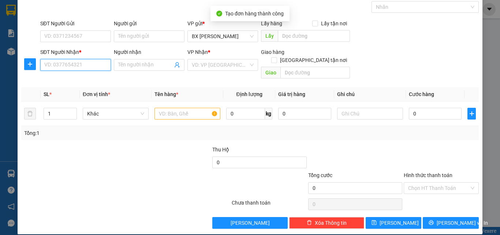
click at [79, 65] on input "SĐT Người Nhận *" at bounding box center [75, 65] width 71 height 12
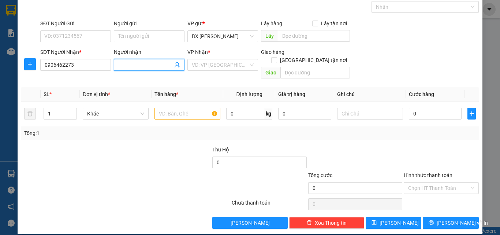
click at [141, 66] on input "Người nhận" at bounding box center [145, 65] width 55 height 8
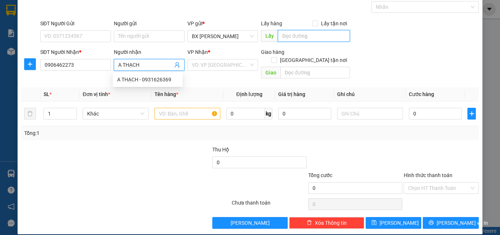
click at [301, 40] on input "text" at bounding box center [314, 36] width 72 height 12
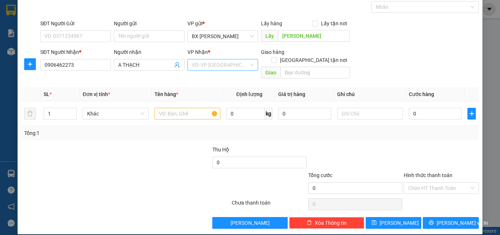
click at [220, 69] on input "search" at bounding box center [220, 64] width 57 height 11
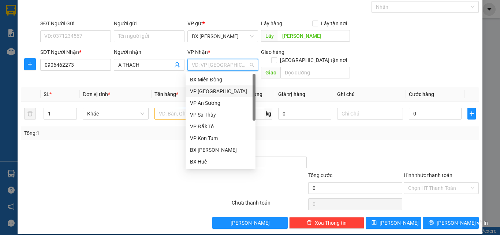
click at [216, 89] on div "VP [GEOGRAPHIC_DATA]" at bounding box center [220, 91] width 61 height 8
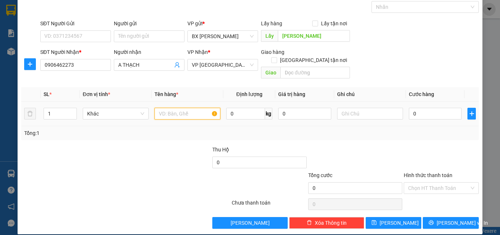
click at [189, 109] on input "text" at bounding box center [187, 114] width 66 height 12
click at [431, 108] on input "0" at bounding box center [435, 114] width 53 height 12
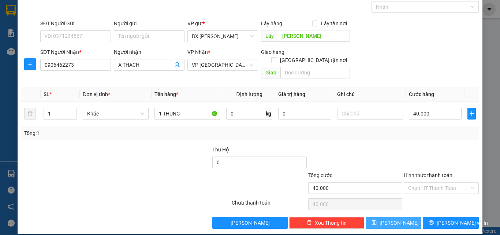
click at [396, 218] on span "[PERSON_NAME]" at bounding box center [398, 222] width 39 height 8
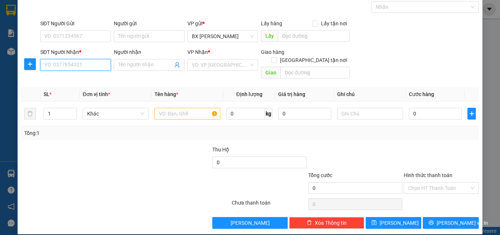
click at [80, 66] on input "SĐT Người Nhận *" at bounding box center [75, 65] width 71 height 12
click at [93, 76] on div "0355113255 - THOAN" at bounding box center [74, 79] width 61 height 8
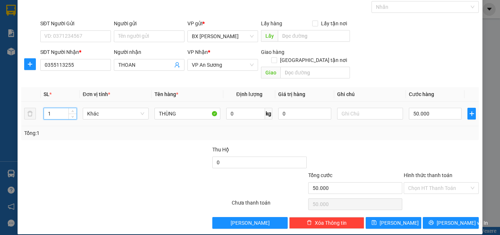
click at [35, 105] on tr "1 Khác THÙNG 0 kg 0 50.000" at bounding box center [249, 113] width 457 height 25
click at [157, 108] on input "THÙNG" at bounding box center [187, 114] width 66 height 12
click at [314, 37] on input "text" at bounding box center [314, 36] width 72 height 12
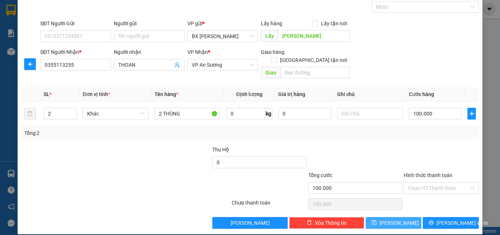
click at [388, 217] on button "[PERSON_NAME]" at bounding box center [394, 223] width 56 height 12
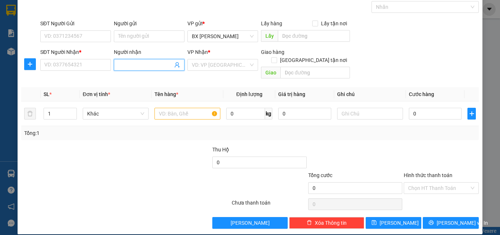
click at [123, 63] on input "Người nhận" at bounding box center [145, 65] width 55 height 8
click at [142, 80] on div "THI THI - 0908011602" at bounding box center [147, 79] width 61 height 8
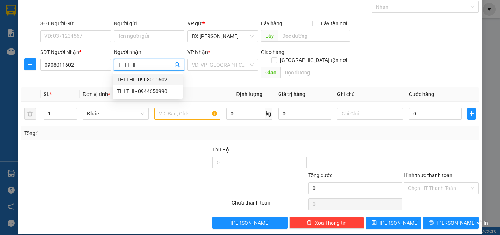
drag, startPoint x: 145, startPoint y: 66, endPoint x: 119, endPoint y: 67, distance: 26.0
click at [119, 67] on input "THI THI" at bounding box center [145, 65] width 55 height 8
click at [153, 70] on span "THI THI" at bounding box center [149, 65] width 71 height 12
click at [143, 87] on div "THI THI - 0944650990" at bounding box center [147, 91] width 61 height 8
click at [144, 69] on span "THI THI" at bounding box center [149, 65] width 71 height 12
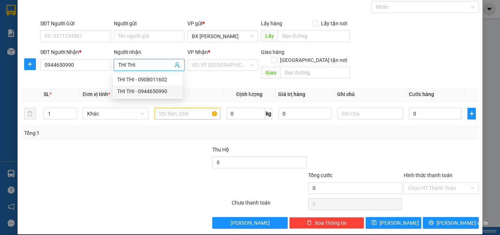
click at [149, 88] on div "THI THI - 0944650990" at bounding box center [147, 91] width 61 height 8
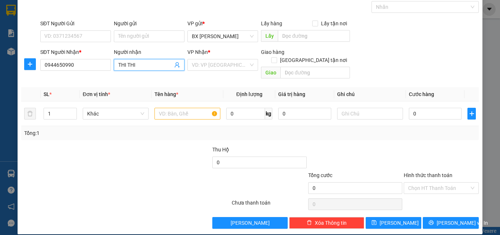
click at [156, 63] on input "THI THI" at bounding box center [145, 65] width 55 height 8
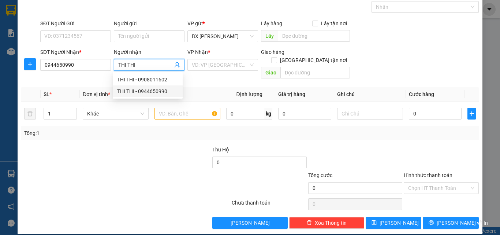
click at [156, 89] on div "THI THI - 0944650990" at bounding box center [147, 91] width 61 height 8
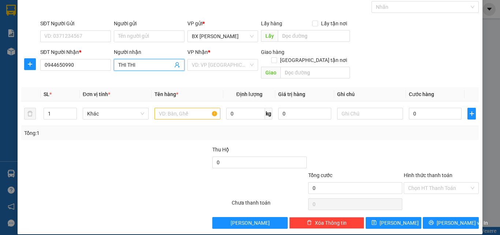
click at [149, 62] on input "THI THI" at bounding box center [145, 65] width 55 height 8
click at [147, 79] on div "THI THI - 0908011602" at bounding box center [147, 79] width 61 height 8
drag, startPoint x: 148, startPoint y: 65, endPoint x: 116, endPoint y: 65, distance: 32.2
click at [116, 65] on span "THI THI" at bounding box center [149, 65] width 71 height 12
drag, startPoint x: 75, startPoint y: 64, endPoint x: 38, endPoint y: 66, distance: 37.7
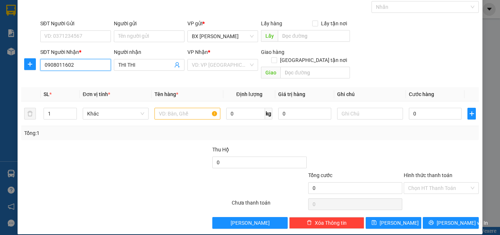
click at [38, 66] on div "SĐT Người Nhận * 0908011602 0908011602 Người nhận THI THI VP Nhận * VD: VP [GEO…" at bounding box center [249, 65] width 459 height 34
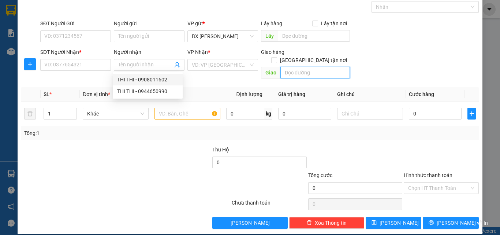
click at [303, 68] on input "text" at bounding box center [315, 73] width 70 height 12
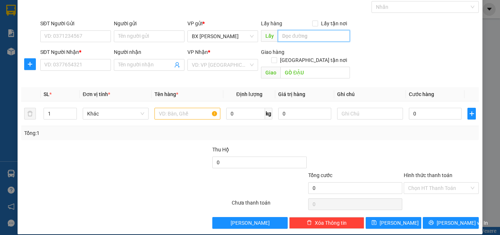
click at [308, 39] on input "text" at bounding box center [314, 36] width 72 height 12
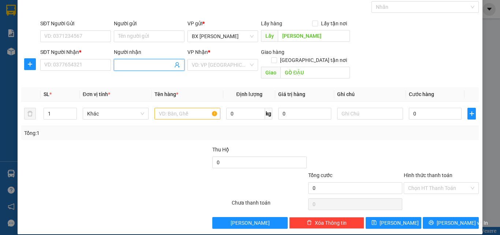
click at [136, 67] on input "Người nhận" at bounding box center [145, 65] width 55 height 8
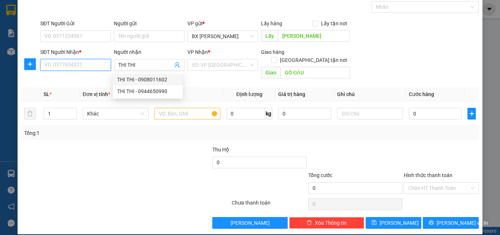
click at [72, 64] on input "SĐT Người Nhận *" at bounding box center [75, 65] width 71 height 12
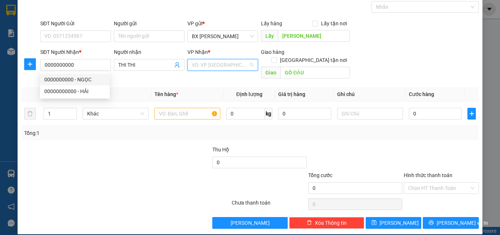
click at [209, 67] on input "search" at bounding box center [220, 64] width 57 height 11
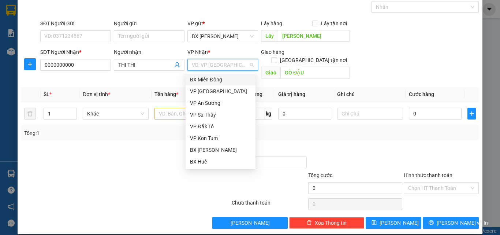
click at [212, 77] on div "BX Miền Đông" at bounding box center [220, 79] width 61 height 8
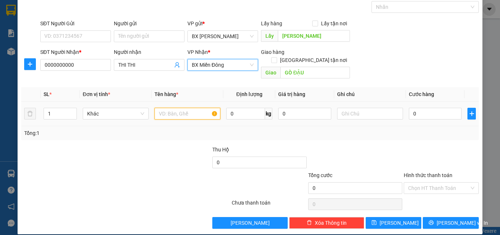
click at [184, 108] on input "text" at bounding box center [187, 114] width 66 height 12
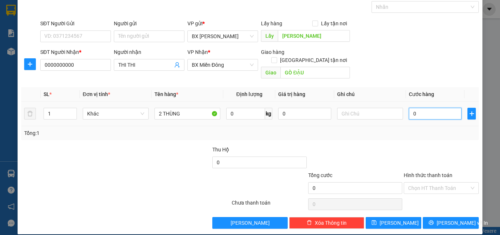
click at [417, 108] on input "0" at bounding box center [435, 114] width 53 height 12
click at [35, 110] on tr "1 Khác 2 THÙNG 0 kg 0 100.000" at bounding box center [249, 113] width 457 height 25
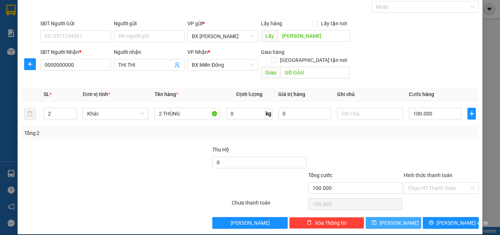
click at [396, 218] on span "[PERSON_NAME]" at bounding box center [398, 222] width 39 height 8
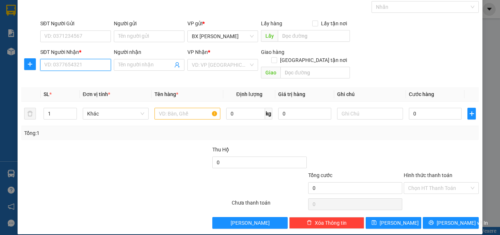
click at [81, 64] on input "SĐT Người Nhận *" at bounding box center [75, 65] width 71 height 12
click at [145, 64] on input "Người nhận" at bounding box center [145, 65] width 55 height 8
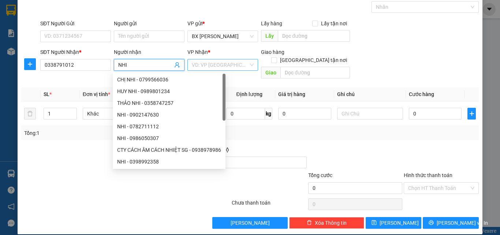
click at [248, 66] on div "VD: VP [GEOGRAPHIC_DATA]" at bounding box center [222, 65] width 71 height 12
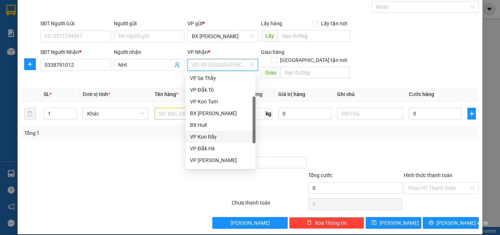
scroll to position [73, 0]
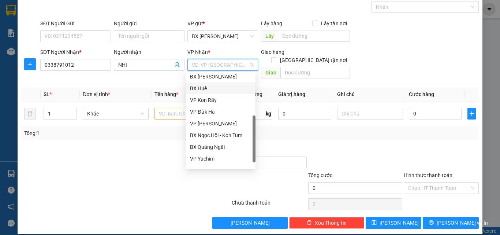
click at [206, 86] on div "BX Huế" at bounding box center [220, 88] width 61 height 8
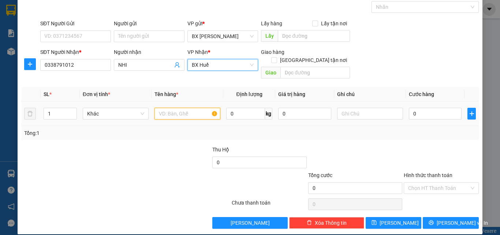
click at [175, 108] on input "text" at bounding box center [187, 114] width 66 height 12
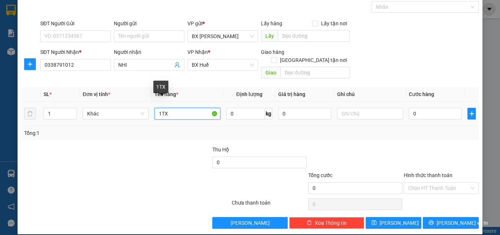
click at [161, 108] on input "1TX" at bounding box center [187, 114] width 66 height 12
click at [160, 108] on input "1TX" at bounding box center [187, 114] width 66 height 12
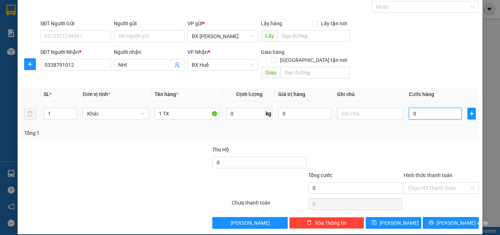
click at [415, 108] on input "0" at bounding box center [435, 114] width 53 height 12
click at [465, 182] on div "Chọn HT Thanh Toán" at bounding box center [441, 188] width 75 height 12
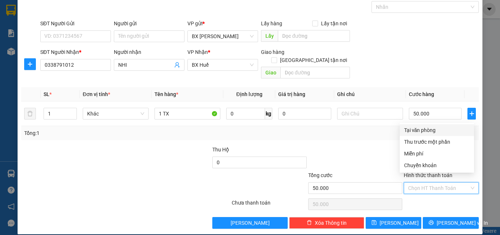
click at [422, 130] on div "Tại văn phòng" at bounding box center [436, 130] width 65 height 8
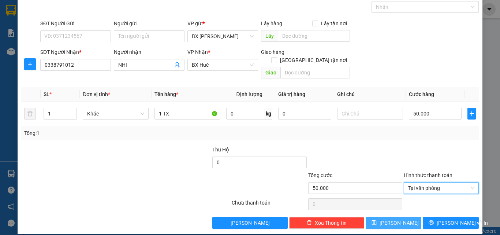
click at [402, 217] on button "[PERSON_NAME]" at bounding box center [394, 223] width 56 height 12
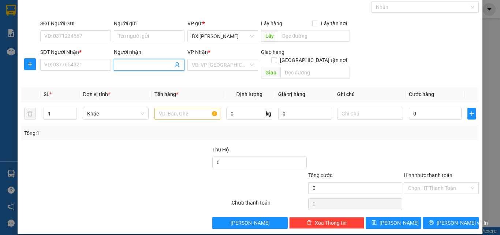
click at [131, 65] on input "Người nhận" at bounding box center [145, 65] width 55 height 8
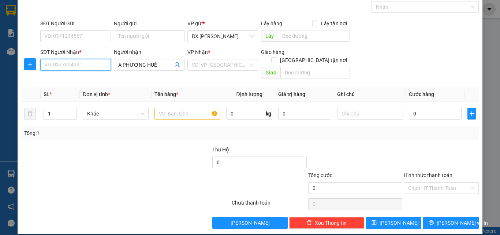
click at [83, 62] on input "SĐT Người Nhận *" at bounding box center [75, 65] width 71 height 12
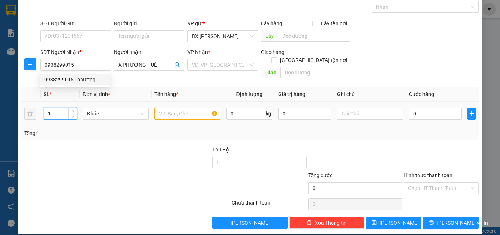
drag, startPoint x: 56, startPoint y: 104, endPoint x: 46, endPoint y: 104, distance: 10.2
click at [46, 108] on input "1" at bounding box center [60, 113] width 33 height 11
click at [170, 108] on input "text" at bounding box center [187, 114] width 66 height 12
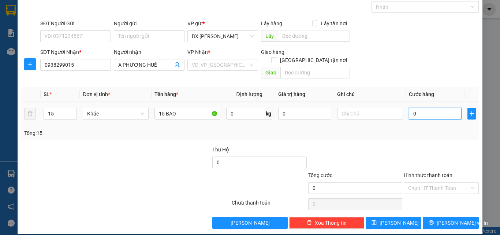
click at [413, 108] on input "0" at bounding box center [435, 114] width 53 height 12
click at [429, 182] on input "Hình thức thanh toán" at bounding box center [438, 187] width 61 height 11
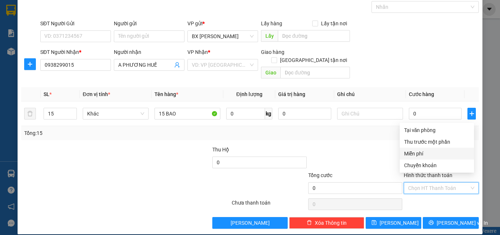
click at [419, 151] on div "Miễn phí" at bounding box center [436, 153] width 65 height 8
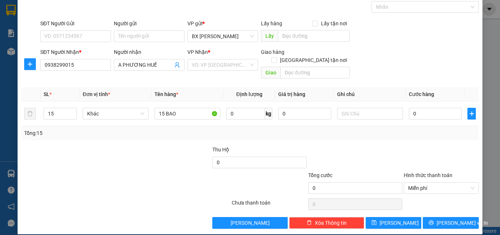
click at [375, 147] on div at bounding box center [354, 158] width 95 height 26
click at [245, 63] on input "search" at bounding box center [220, 64] width 57 height 11
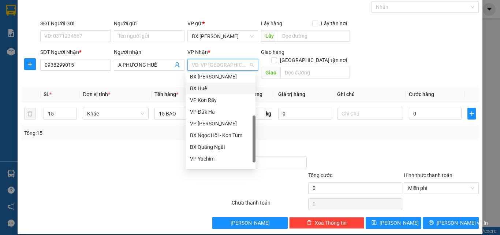
click at [207, 85] on div "BX Huế" at bounding box center [220, 88] width 61 height 8
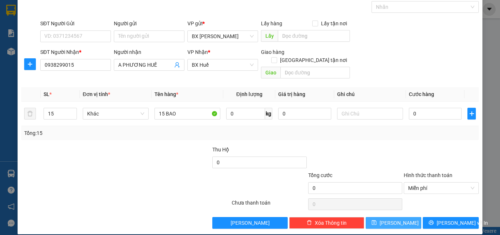
click at [376, 220] on icon "save" at bounding box center [373, 222] width 5 height 5
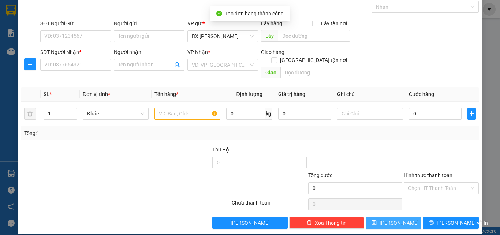
scroll to position [0, 0]
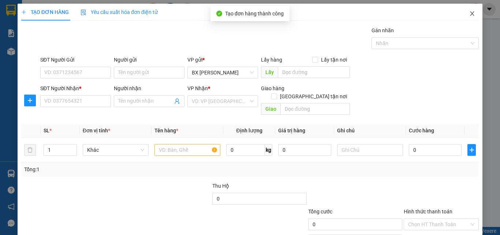
click at [463, 15] on span "Close" at bounding box center [472, 14] width 20 height 20
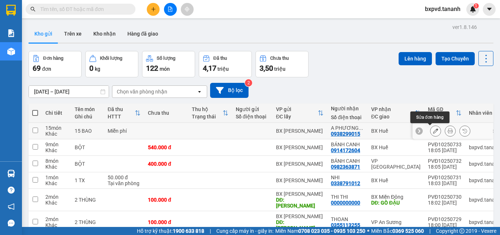
click at [433, 130] on icon at bounding box center [435, 130] width 5 height 5
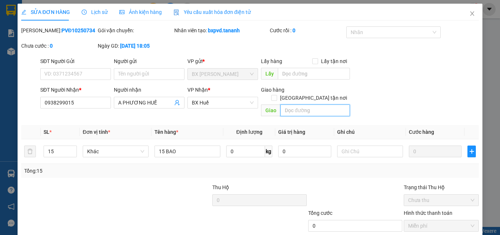
click at [293, 104] on input "text" at bounding box center [315, 110] width 70 height 12
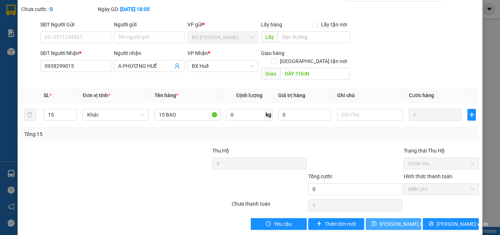
click at [385, 220] on span "[PERSON_NAME] thay đổi" at bounding box center [408, 224] width 59 height 8
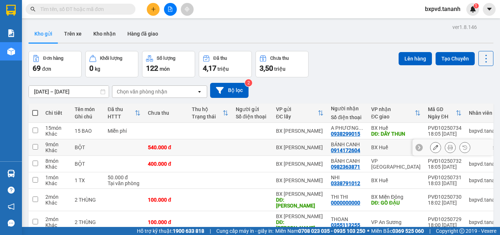
scroll to position [37, 0]
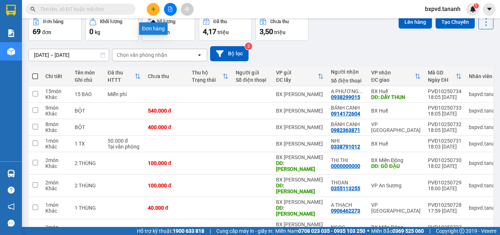
click at [151, 9] on icon "plus" at bounding box center [153, 9] width 5 height 5
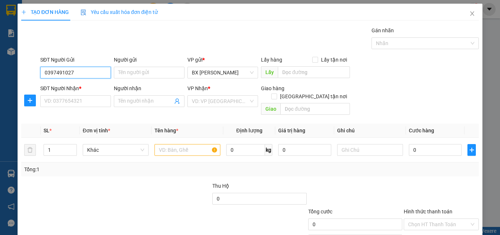
drag, startPoint x: 79, startPoint y: 74, endPoint x: 40, endPoint y: 70, distance: 39.3
click at [40, 70] on input "0397491027" at bounding box center [75, 73] width 71 height 12
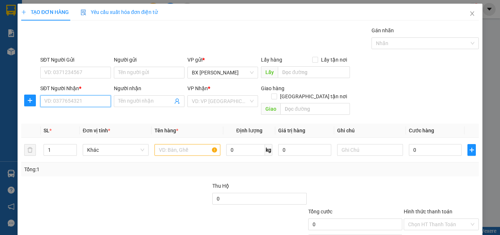
click at [64, 101] on input "SĐT Người Nhận *" at bounding box center [75, 101] width 71 height 12
paste input "0397491027"
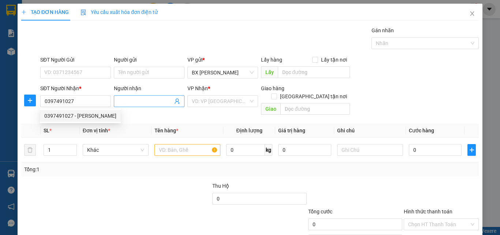
click at [154, 101] on input "Người nhận" at bounding box center [145, 101] width 55 height 8
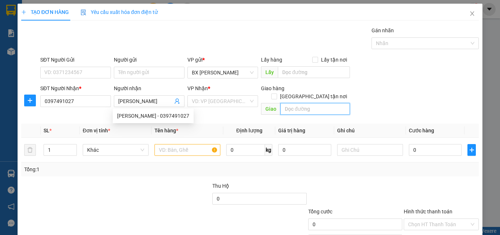
click at [297, 103] on input "text" at bounding box center [315, 109] width 70 height 12
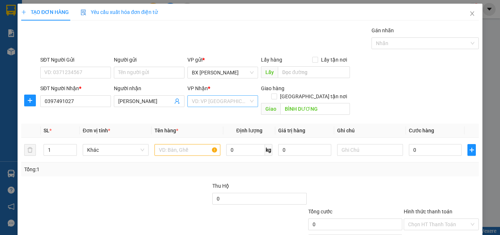
click at [213, 102] on input "search" at bounding box center [220, 100] width 57 height 11
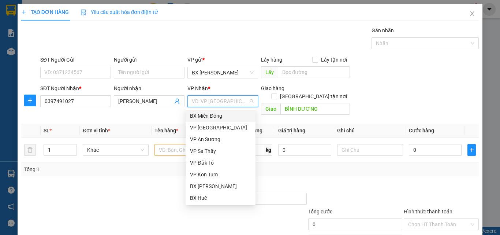
click at [218, 116] on div "BX Miền Đông" at bounding box center [220, 116] width 61 height 8
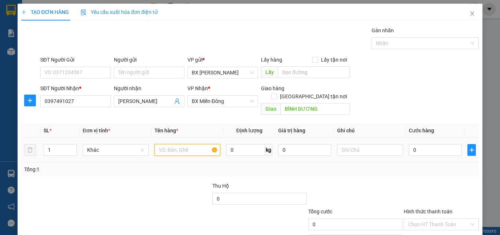
click at [181, 144] on input "text" at bounding box center [187, 150] width 66 height 12
click at [414, 145] on input "0" at bounding box center [435, 150] width 53 height 12
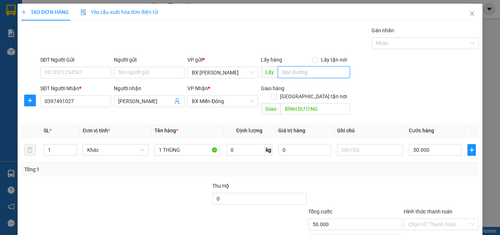
click at [318, 75] on input "text" at bounding box center [314, 72] width 72 height 12
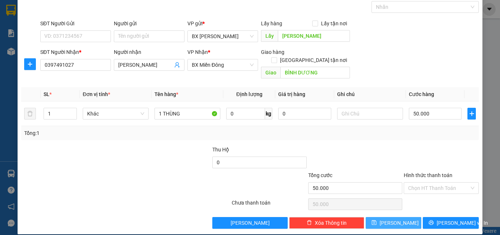
click at [389, 218] on span "[PERSON_NAME]" at bounding box center [398, 222] width 39 height 8
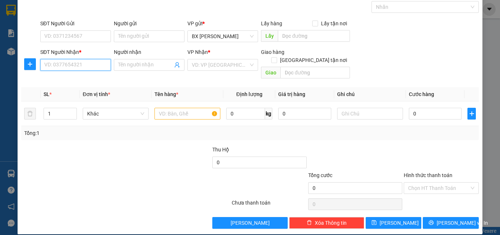
click at [87, 65] on input "SĐT Người Nhận *" at bounding box center [75, 65] width 71 height 12
drag, startPoint x: 74, startPoint y: 70, endPoint x: 30, endPoint y: 79, distance: 44.8
click at [30, 79] on div "Transit Pickup Surcharge Ids Transit Deliver Surcharge Ids Transit Deliver Surc…" at bounding box center [249, 109] width 457 height 238
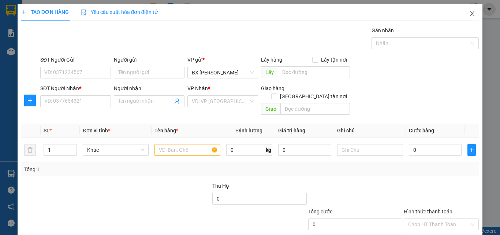
click at [469, 15] on icon "close" at bounding box center [472, 14] width 6 height 6
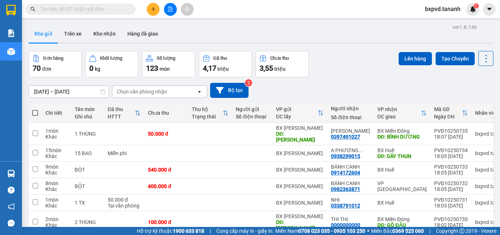
click at [119, 8] on input "text" at bounding box center [83, 9] width 86 height 8
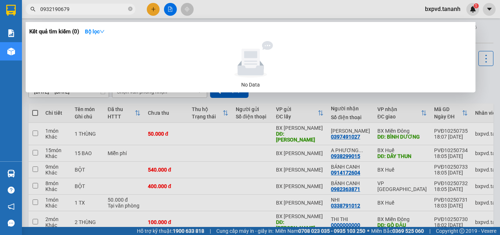
click at [116, 11] on input "0932190679" at bounding box center [83, 9] width 86 height 8
click at [129, 9] on icon "close-circle" at bounding box center [130, 9] width 4 height 4
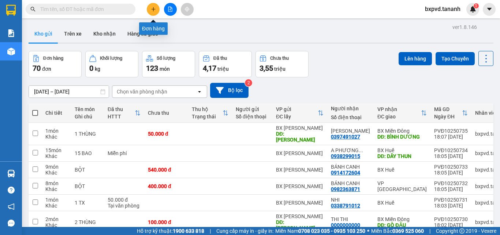
click at [154, 12] on button at bounding box center [153, 9] width 13 height 13
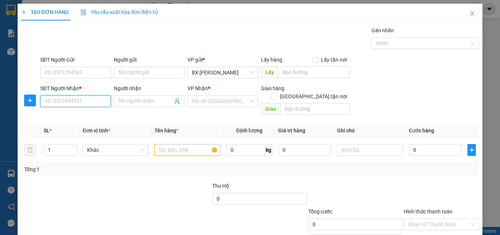
click at [86, 100] on input "SĐT Người Nhận *" at bounding box center [75, 101] width 71 height 12
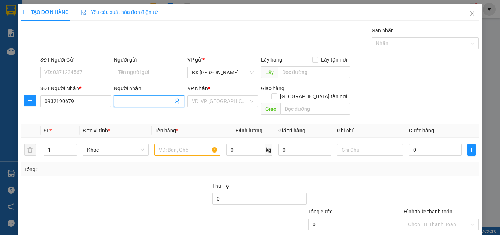
click at [141, 100] on input "Người nhận" at bounding box center [145, 101] width 55 height 8
click at [231, 104] on input "search" at bounding box center [220, 100] width 57 height 11
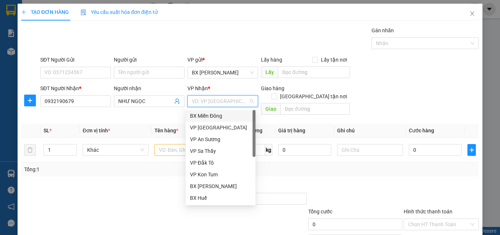
click at [224, 115] on div "BX Miền Đông" at bounding box center [220, 116] width 61 height 8
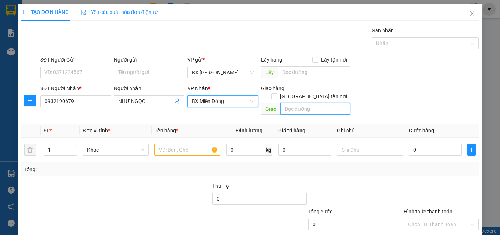
click at [293, 103] on input "text" at bounding box center [315, 109] width 70 height 12
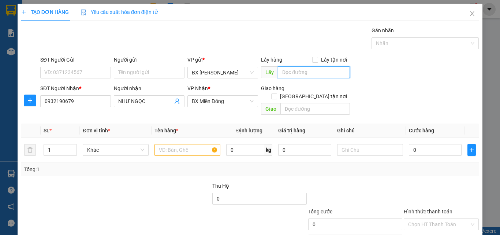
click at [301, 69] on input "text" at bounding box center [314, 72] width 72 height 12
click at [176, 144] on input "text" at bounding box center [187, 150] width 66 height 12
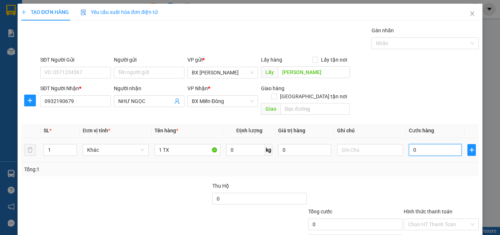
click at [419, 144] on input "0" at bounding box center [435, 150] width 53 height 12
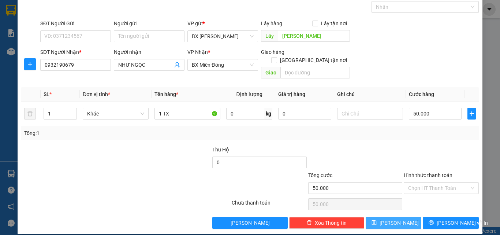
click at [391, 218] on span "[PERSON_NAME]" at bounding box center [398, 222] width 39 height 8
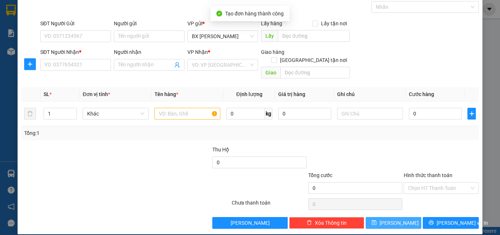
scroll to position [0, 0]
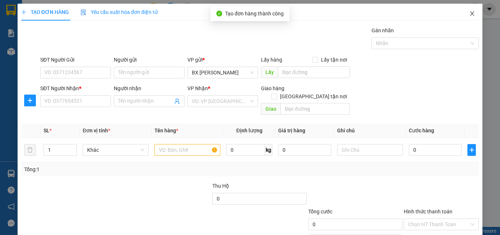
click at [469, 12] on icon "close" at bounding box center [472, 14] width 6 height 6
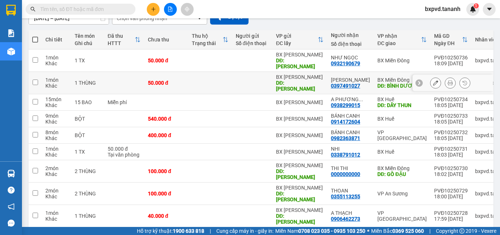
scroll to position [94, 0]
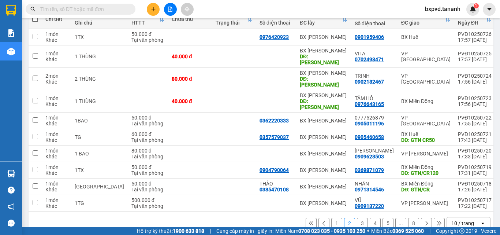
click at [331, 217] on button "1" at bounding box center [336, 222] width 11 height 11
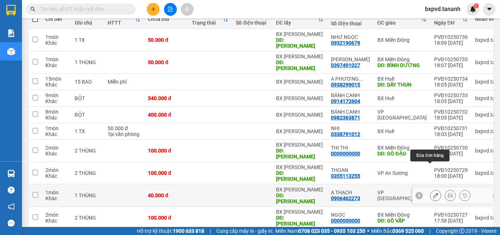
click at [433, 192] on icon at bounding box center [435, 194] width 5 height 5
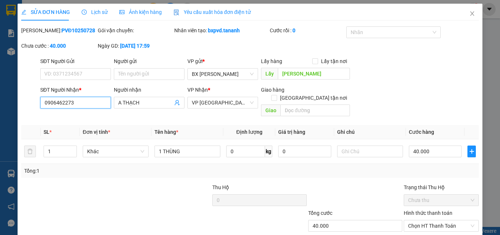
click at [84, 103] on input "0906462273" at bounding box center [75, 103] width 71 height 12
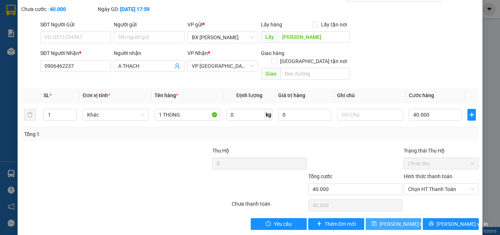
click at [396, 220] on span "[PERSON_NAME] thay đổi" at bounding box center [408, 224] width 59 height 8
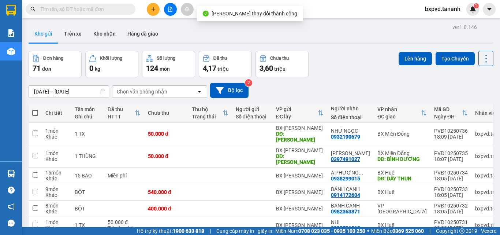
click at [427, 31] on div "Kho gửi Trên xe Kho nhận Hàng đã giao" at bounding box center [261, 34] width 465 height 19
click at [330, 96] on div "[DATE] – [DATE] Press the down arrow key to interact with the calendar and sele…" at bounding box center [261, 90] width 465 height 15
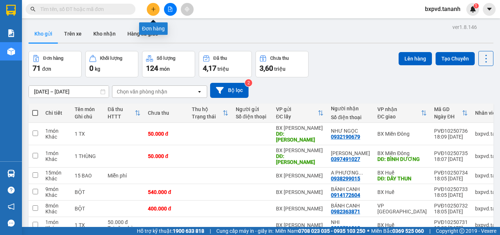
click at [153, 8] on icon "plus" at bounding box center [153, 9] width 0 height 4
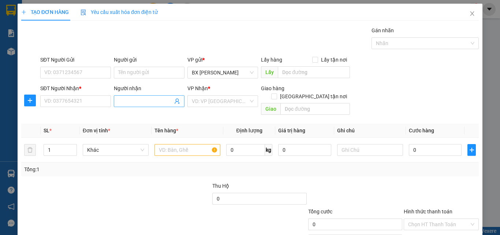
click at [141, 100] on input "Người nhận" at bounding box center [145, 101] width 55 height 8
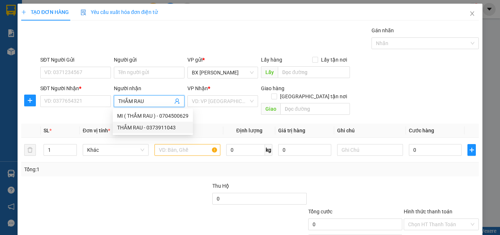
click at [150, 129] on div "THẮM RAU - 0373911043" at bounding box center [152, 127] width 71 height 8
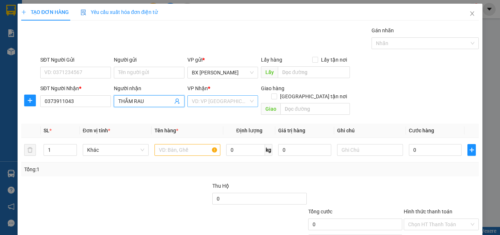
click at [247, 101] on div "VD: VP [GEOGRAPHIC_DATA]" at bounding box center [222, 101] width 71 height 12
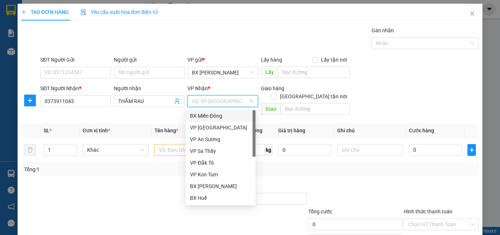
click at [227, 113] on div "BX Miền Đông" at bounding box center [220, 116] width 61 height 8
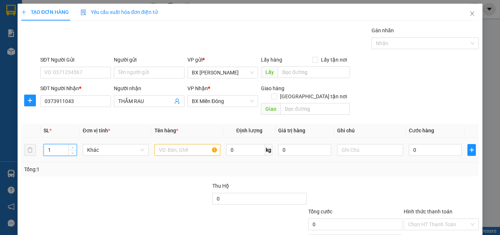
click at [32, 142] on tr "1 Khác 0 kg 0 0" at bounding box center [249, 150] width 457 height 25
click at [176, 144] on input "text" at bounding box center [187, 150] width 66 height 12
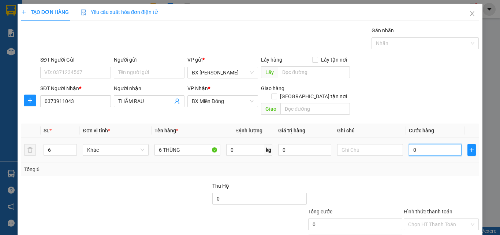
click at [415, 147] on input "0" at bounding box center [435, 150] width 53 height 12
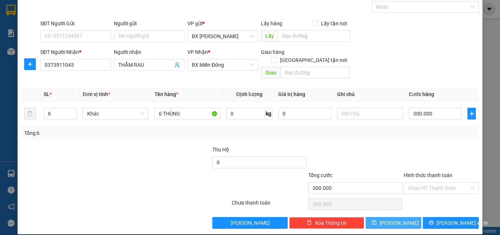
click at [390, 218] on span "[PERSON_NAME]" at bounding box center [398, 222] width 39 height 8
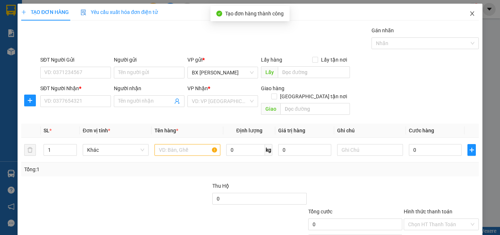
click at [470, 14] on icon "close" at bounding box center [472, 13] width 4 height 4
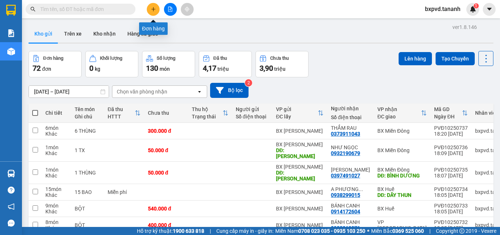
click at [152, 5] on button at bounding box center [153, 9] width 13 height 13
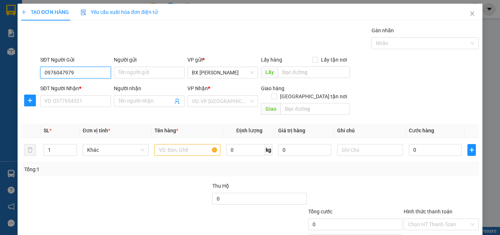
drag, startPoint x: 75, startPoint y: 74, endPoint x: 43, endPoint y: 74, distance: 32.6
click at [43, 74] on input "0976047979" at bounding box center [75, 73] width 71 height 12
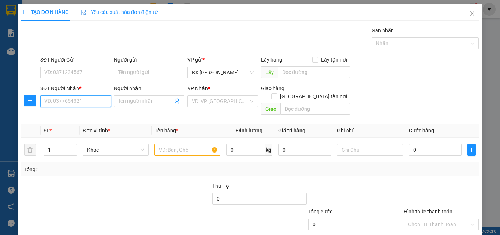
click at [68, 101] on input "SĐT Người Nhận *" at bounding box center [75, 101] width 71 height 12
paste input "0976047979"
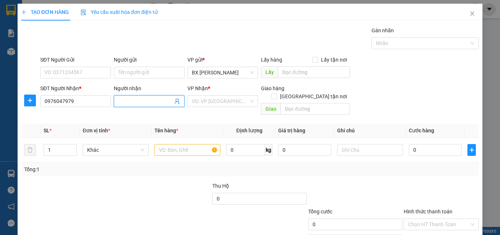
click at [143, 102] on input "Người nhận" at bounding box center [145, 101] width 55 height 8
click at [250, 102] on div "VD: VP [GEOGRAPHIC_DATA]" at bounding box center [222, 101] width 71 height 12
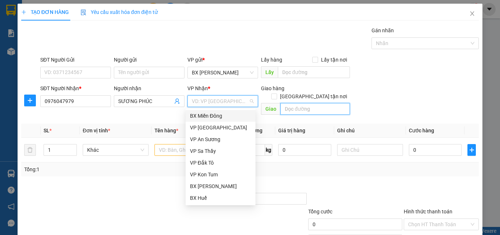
click at [303, 103] on input "text" at bounding box center [315, 109] width 70 height 12
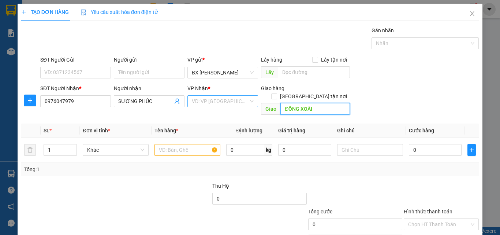
click at [250, 103] on div "VD: VP [GEOGRAPHIC_DATA]" at bounding box center [222, 101] width 71 height 12
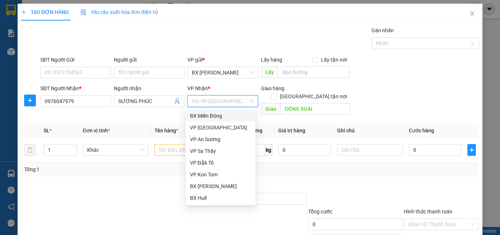
click at [228, 115] on div "BX Miền Đông" at bounding box center [220, 116] width 61 height 8
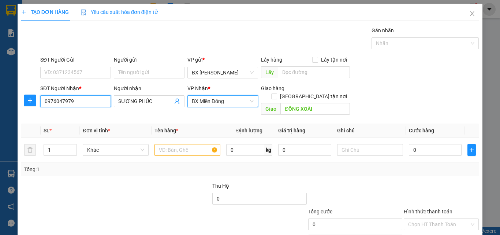
click at [86, 101] on input "0976047979" at bounding box center [75, 101] width 71 height 12
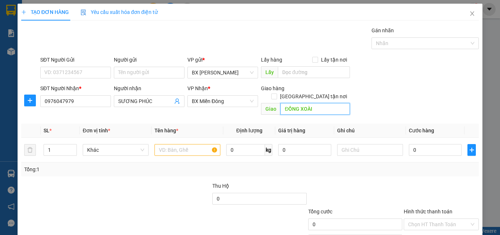
click at [280, 103] on input "ĐỒNG XOÀI" at bounding box center [315, 109] width 70 height 12
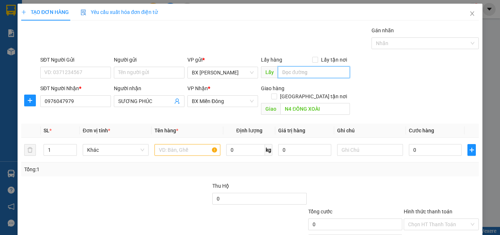
click at [307, 68] on input "text" at bounding box center [314, 72] width 72 height 12
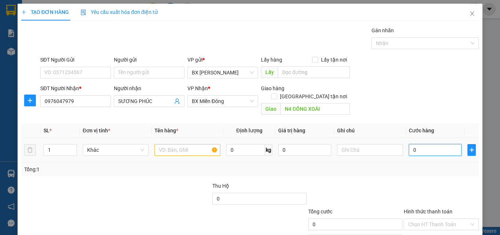
click at [413, 144] on input "0" at bounding box center [435, 150] width 53 height 12
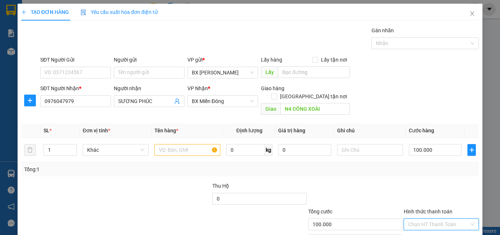
click at [432, 218] on input "Hình thức thanh toán" at bounding box center [438, 223] width 61 height 11
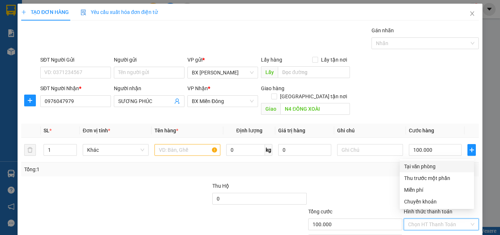
click at [424, 167] on div "Tại văn phòng" at bounding box center [436, 166] width 65 height 8
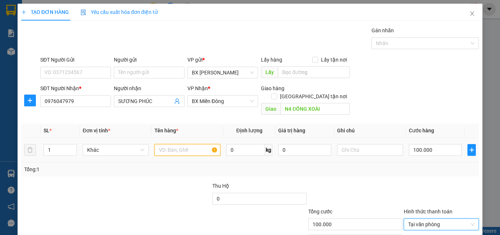
click at [168, 144] on input "text" at bounding box center [187, 150] width 66 height 12
drag, startPoint x: 53, startPoint y: 145, endPoint x: 46, endPoint y: 146, distance: 6.7
click at [47, 146] on input "1" at bounding box center [60, 149] width 33 height 11
click at [168, 144] on input "text" at bounding box center [187, 150] width 66 height 12
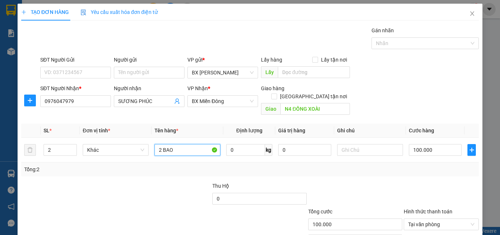
scroll to position [36, 0]
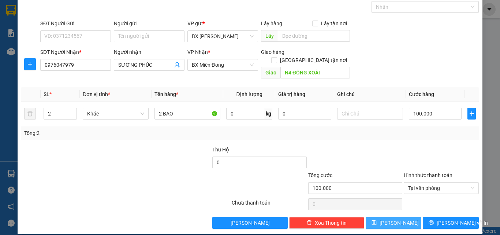
click at [398, 217] on button "[PERSON_NAME]" at bounding box center [394, 223] width 56 height 12
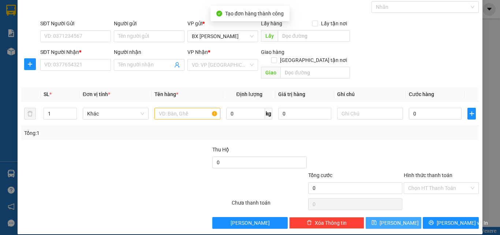
scroll to position [0, 0]
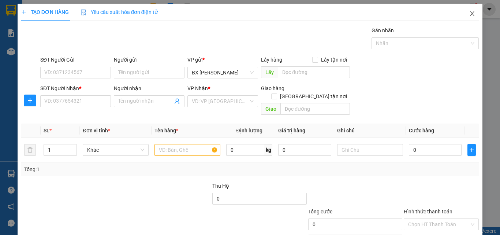
click at [470, 14] on icon "close" at bounding box center [472, 13] width 4 height 4
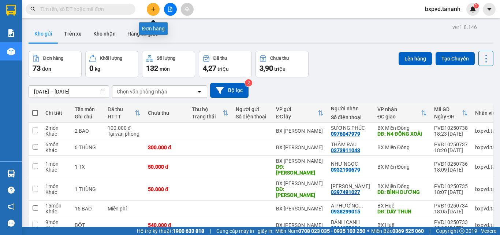
click at [153, 7] on icon "plus" at bounding box center [153, 9] width 5 height 5
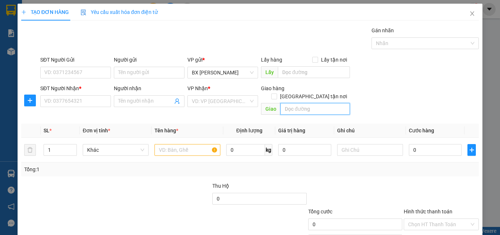
click at [300, 103] on input "text" at bounding box center [315, 109] width 70 height 12
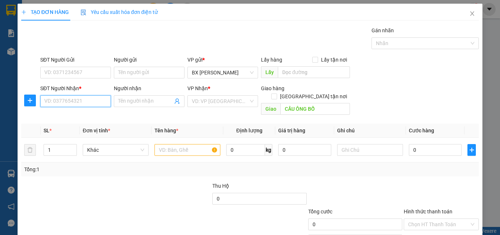
click at [89, 98] on input "SĐT Người Nhận *" at bounding box center [75, 101] width 71 height 12
click at [69, 112] on div "0337184569" at bounding box center [74, 116] width 61 height 8
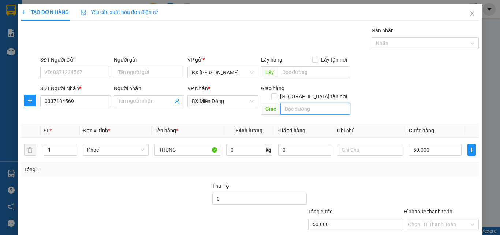
click at [289, 103] on input "text" at bounding box center [315, 109] width 70 height 12
drag, startPoint x: 321, startPoint y: 102, endPoint x: 269, endPoint y: 108, distance: 52.3
click at [271, 107] on div "Giao hàng [GEOGRAPHIC_DATA] tận nơi Giao CẦU ÔNG BỐ" at bounding box center [305, 101] width 89 height 34
click at [469, 15] on icon "close" at bounding box center [472, 14] width 6 height 6
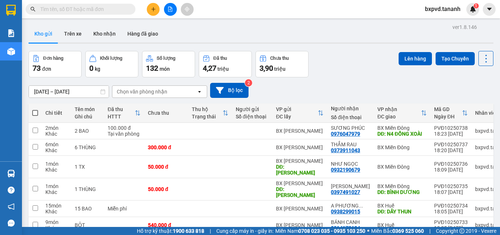
click at [98, 10] on input "text" at bounding box center [83, 9] width 86 height 8
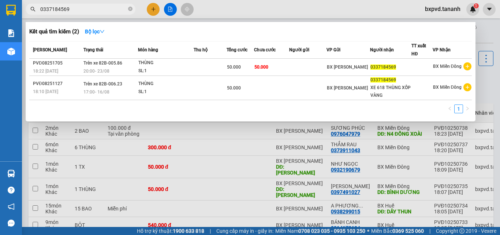
drag, startPoint x: 95, startPoint y: 11, endPoint x: 32, endPoint y: 12, distance: 62.6
click at [32, 12] on span "0337184569" at bounding box center [81, 9] width 110 height 11
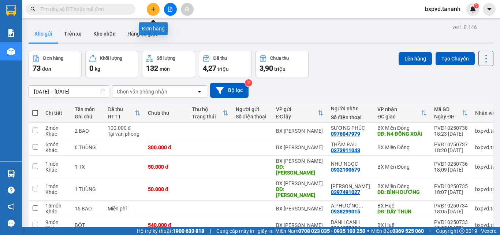
click at [155, 10] on icon "plus" at bounding box center [153, 9] width 5 height 5
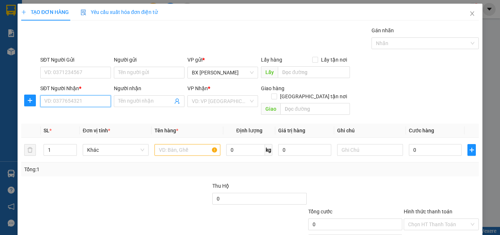
click at [83, 103] on input "SĐT Người Nhận *" at bounding box center [75, 101] width 71 height 12
paste input "0337184569"
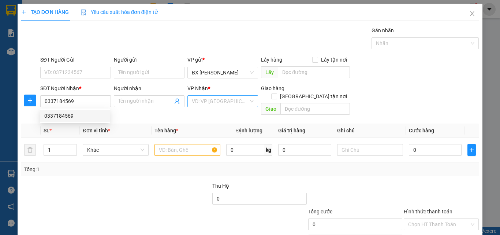
click at [202, 102] on input "search" at bounding box center [220, 100] width 57 height 11
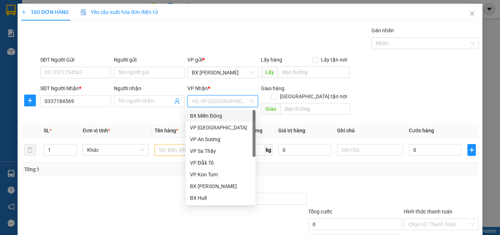
click at [235, 115] on div "BX Miền Đông" at bounding box center [220, 116] width 61 height 8
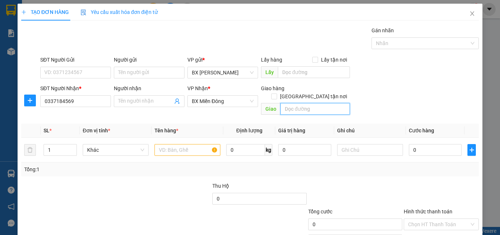
click at [284, 103] on input "text" at bounding box center [315, 109] width 70 height 12
drag, startPoint x: 172, startPoint y: 149, endPoint x: 125, endPoint y: 137, distance: 48.9
click at [172, 149] on div at bounding box center [187, 149] width 66 height 15
drag, startPoint x: 48, startPoint y: 145, endPoint x: 44, endPoint y: 144, distance: 4.2
click at [44, 145] on input "1" at bounding box center [60, 149] width 33 height 11
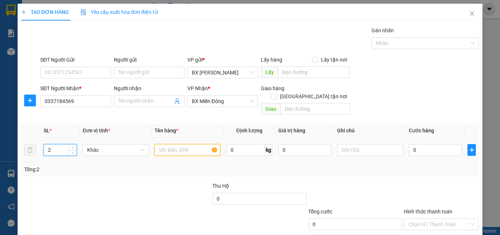
click at [158, 144] on input "text" at bounding box center [187, 150] width 66 height 12
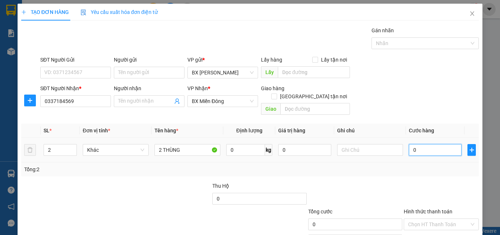
click at [414, 144] on input "0" at bounding box center [435, 150] width 53 height 12
click at [416, 218] on input "Hình thức thanh toán" at bounding box center [438, 223] width 61 height 11
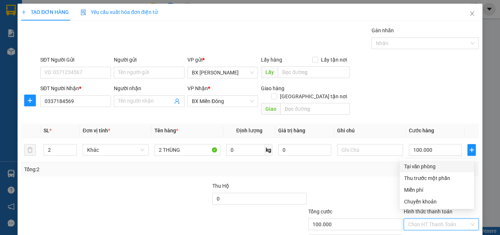
click at [418, 166] on div "Tại văn phòng" at bounding box center [436, 166] width 65 height 8
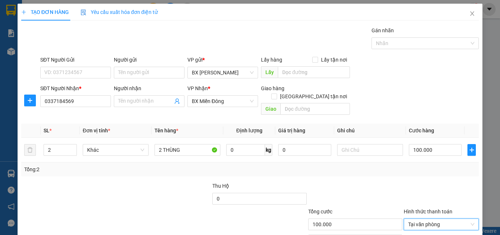
scroll to position [36, 0]
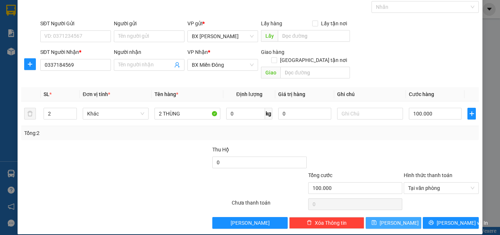
click at [376, 220] on icon "save" at bounding box center [373, 222] width 5 height 5
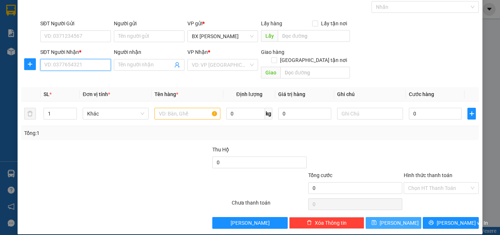
click at [89, 64] on input "SĐT Người Nhận *" at bounding box center [75, 65] width 71 height 12
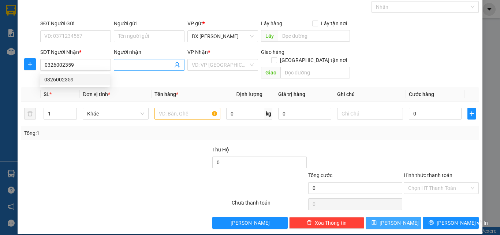
click at [161, 61] on input "Người nhận" at bounding box center [145, 65] width 55 height 8
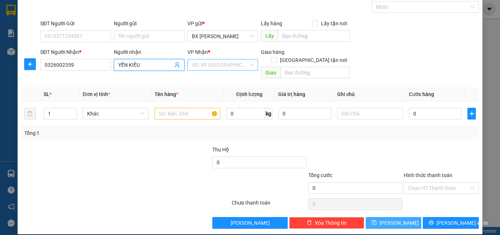
click at [240, 65] on input "search" at bounding box center [220, 64] width 57 height 11
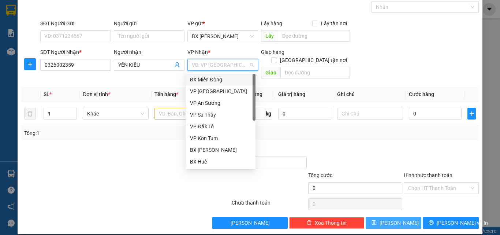
click at [233, 80] on div "BX Miền Đông" at bounding box center [220, 79] width 61 height 8
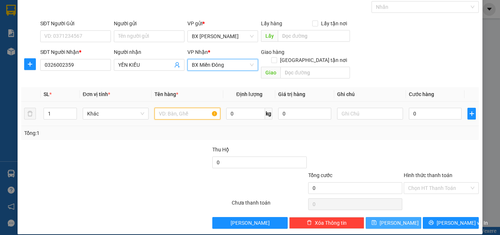
click at [168, 108] on input "text" at bounding box center [187, 114] width 66 height 12
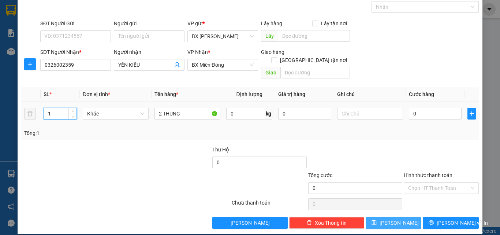
click at [34, 108] on tr "1 Khác 2 THÙNG 0 kg 0 0" at bounding box center [249, 113] width 457 height 25
click at [83, 35] on input "SĐT Người Gửi" at bounding box center [75, 36] width 71 height 12
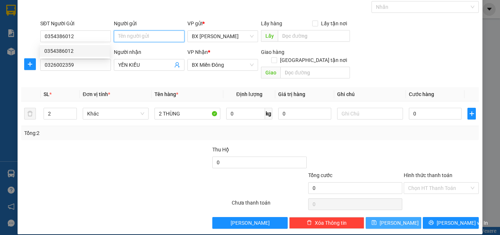
click at [150, 33] on input "Người gửi" at bounding box center [149, 36] width 71 height 12
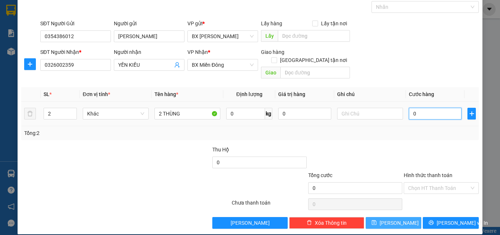
click at [421, 108] on input "0" at bounding box center [435, 114] width 53 height 12
click at [426, 182] on input "Hình thức thanh toán" at bounding box center [438, 187] width 61 height 11
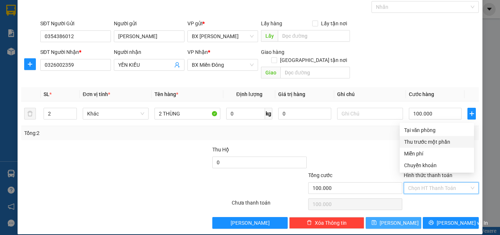
click at [378, 145] on div at bounding box center [354, 158] width 95 height 26
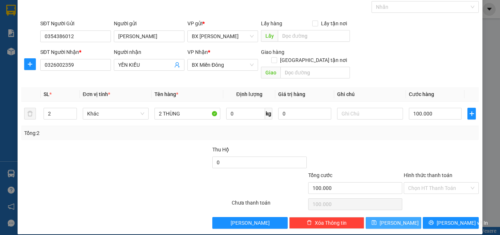
click at [391, 218] on span "[PERSON_NAME]" at bounding box center [398, 222] width 39 height 8
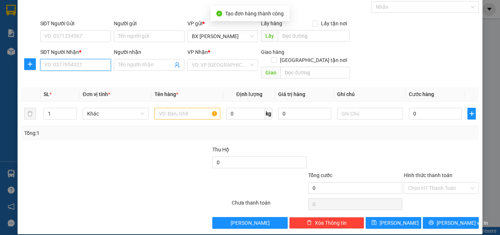
click at [80, 67] on input "SĐT Người Nhận *" at bounding box center [75, 65] width 71 height 12
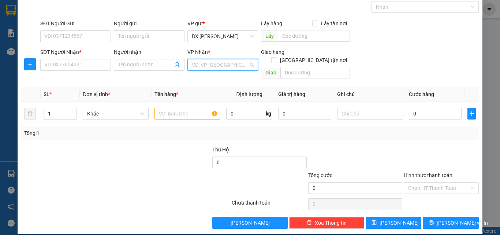
click at [221, 65] on input "search" at bounding box center [220, 64] width 57 height 11
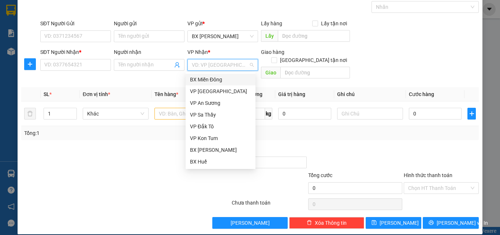
click at [226, 78] on div "BX Miền Đông" at bounding box center [220, 79] width 61 height 8
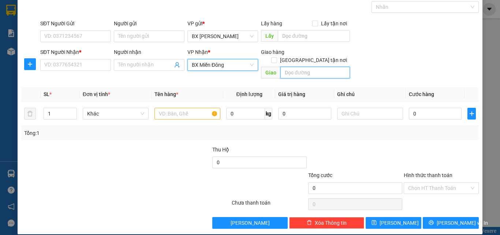
click at [296, 68] on input "text" at bounding box center [315, 73] width 70 height 12
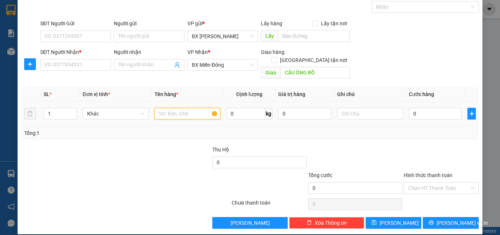
click at [183, 108] on input "text" at bounding box center [187, 114] width 66 height 12
click at [35, 108] on tr "1 Khác 2 BAO 0 kg 0 0" at bounding box center [249, 113] width 457 height 25
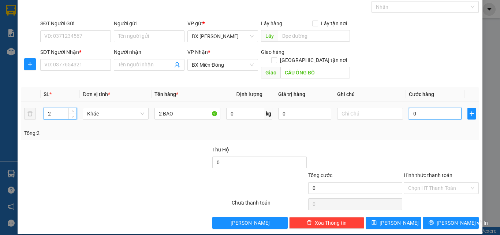
click at [427, 108] on input "0" at bounding box center [435, 114] width 53 height 12
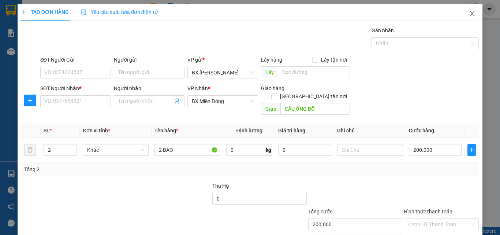
click at [470, 12] on icon "close" at bounding box center [472, 13] width 4 height 4
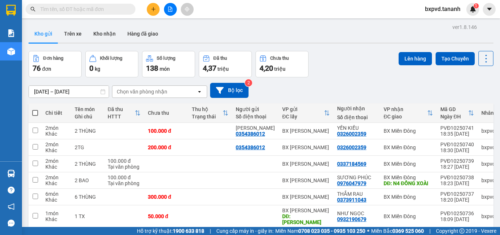
click at [104, 8] on input "text" at bounding box center [83, 9] width 86 height 8
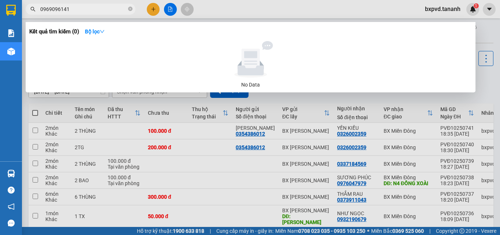
type input "0969096141"
click at [374, 19] on div at bounding box center [250, 117] width 500 height 235
click at [130, 7] on icon "close-circle" at bounding box center [130, 9] width 4 height 4
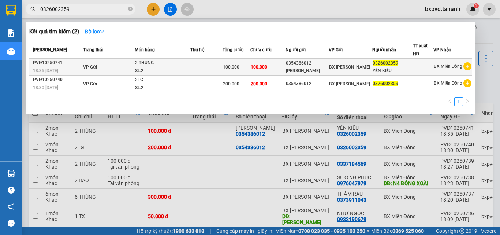
type input "0326002359"
click at [357, 69] on div "BX [PERSON_NAME]" at bounding box center [350, 67] width 42 height 8
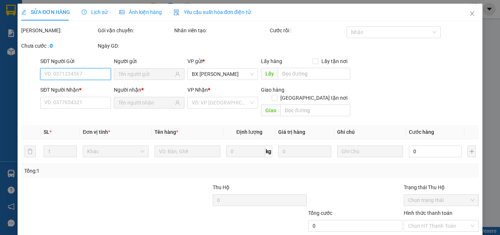
type input "0354386012"
type input "0326002359"
type input "100.000"
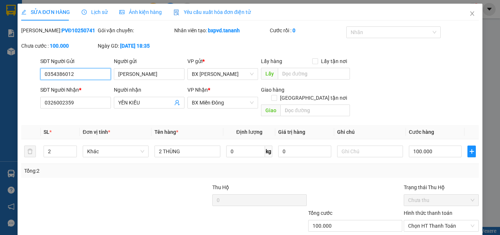
scroll to position [38, 0]
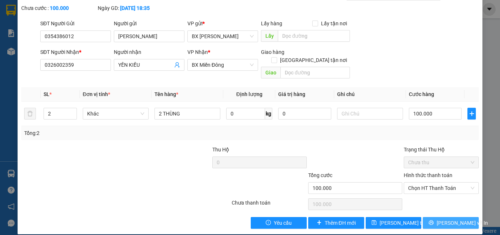
click at [445, 218] on span "[PERSON_NAME] và In" at bounding box center [461, 222] width 51 height 8
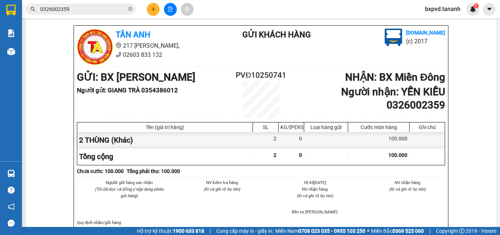
scroll to position [179, 0]
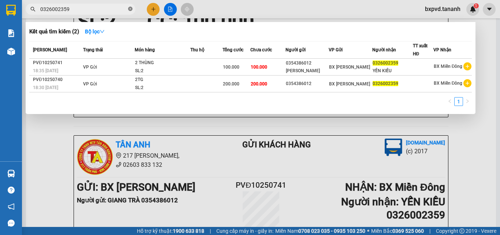
click at [130, 8] on icon "close-circle" at bounding box center [130, 9] width 4 height 4
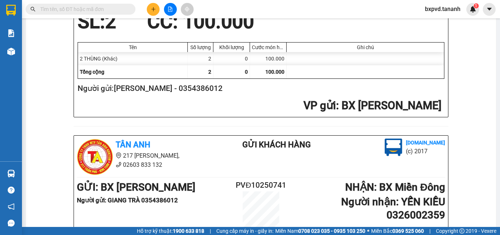
click at [119, 8] on input "text" at bounding box center [83, 9] width 86 height 8
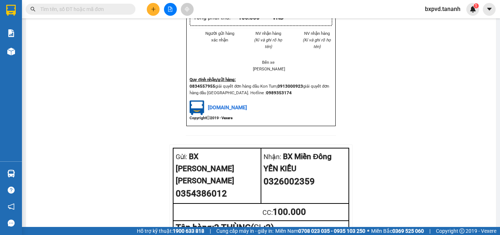
scroll to position [833, 0]
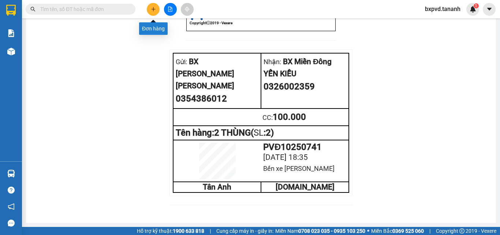
click at [153, 8] on icon "plus" at bounding box center [153, 9] width 5 height 5
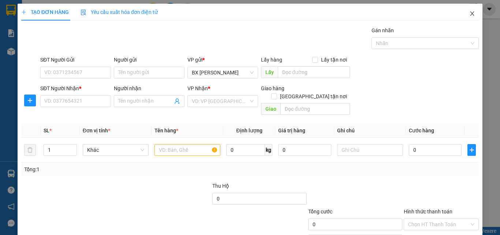
click at [469, 12] on icon "close" at bounding box center [472, 14] width 6 height 6
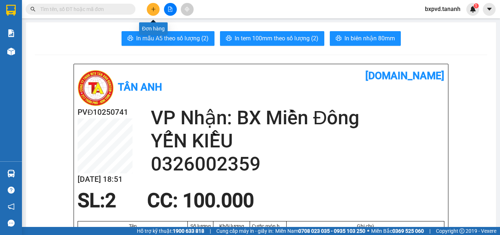
click at [153, 10] on icon "plus" at bounding box center [153, 9] width 5 height 5
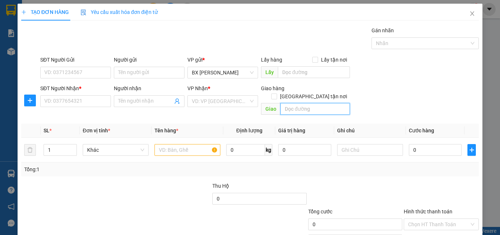
click at [294, 103] on input "text" at bounding box center [315, 109] width 70 height 12
type input "c"
click at [88, 104] on input "SĐT Người Nhận *" at bounding box center [75, 101] width 71 height 12
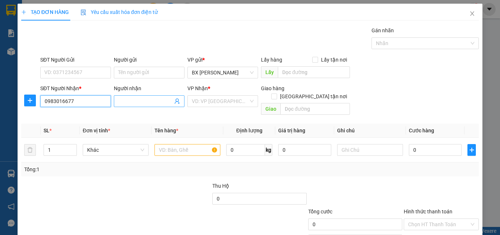
type input "0983016677"
click at [145, 101] on input "Người nhận" at bounding box center [145, 101] width 55 height 8
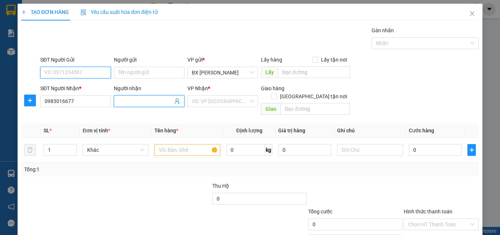
click at [89, 70] on input "SĐT Người Gửi" at bounding box center [75, 73] width 71 height 12
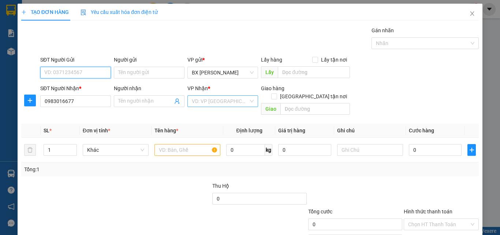
click at [248, 102] on div "VD: VP [GEOGRAPHIC_DATA]" at bounding box center [222, 101] width 71 height 12
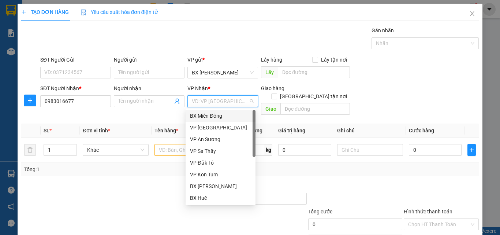
click at [235, 113] on div "BX Miền Đông" at bounding box center [220, 116] width 61 height 8
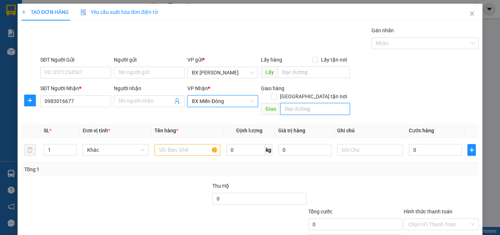
click at [288, 103] on input "text" at bounding box center [315, 109] width 70 height 12
type input "c"
type input "CẦU ÔNG BỐ"
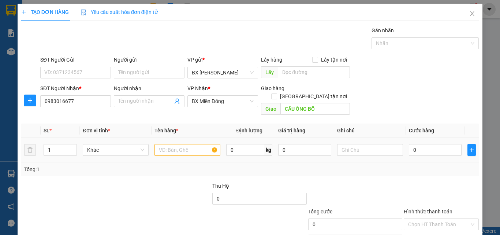
drag, startPoint x: 57, startPoint y: 140, endPoint x: 37, endPoint y: 150, distance: 22.7
click at [37, 150] on tr "1 Khác 0 kg 0 0" at bounding box center [249, 150] width 457 height 25
type input "2"
click at [162, 144] on input "text" at bounding box center [187, 150] width 66 height 12
type input "2 BAO"
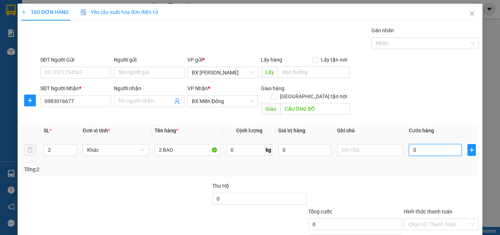
click at [412, 144] on input "0" at bounding box center [435, 150] width 53 height 12
type input "1"
type input "10"
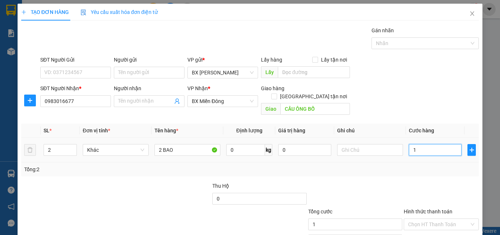
type input "10"
type input "100"
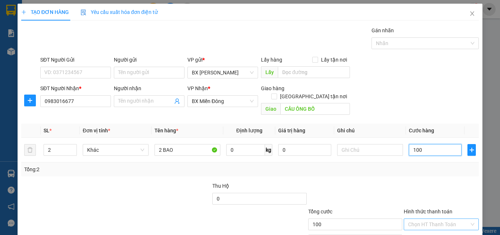
scroll to position [36, 0]
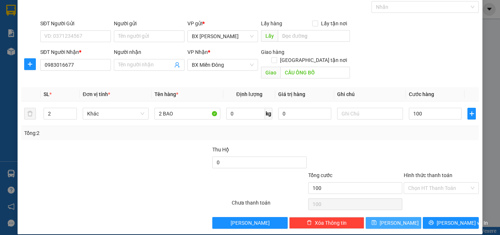
type input "100.000"
click at [401, 217] on button "[PERSON_NAME]" at bounding box center [394, 223] width 56 height 12
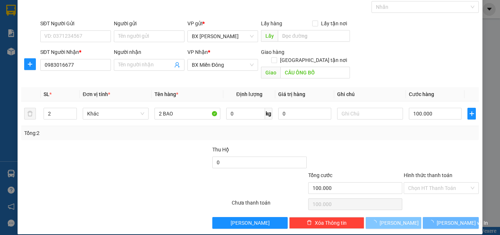
type input "1"
type input "0"
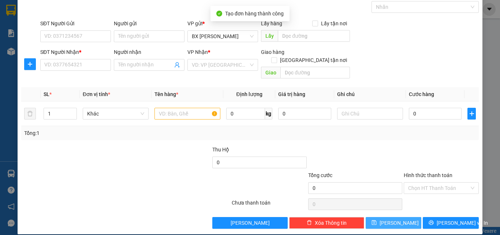
scroll to position [0, 0]
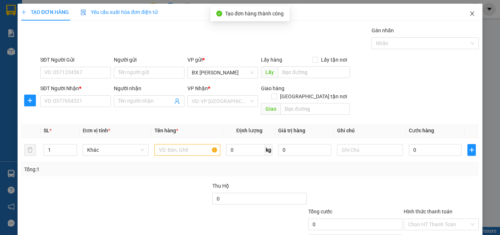
click at [470, 12] on icon "close" at bounding box center [472, 13] width 4 height 4
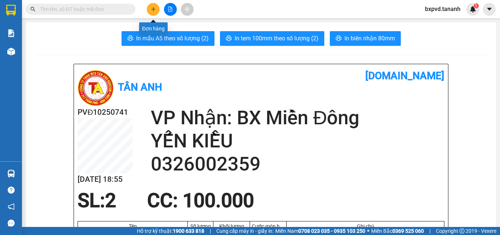
click at [152, 10] on icon "plus" at bounding box center [153, 9] width 5 height 5
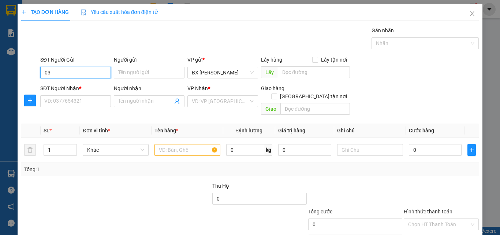
type input "0"
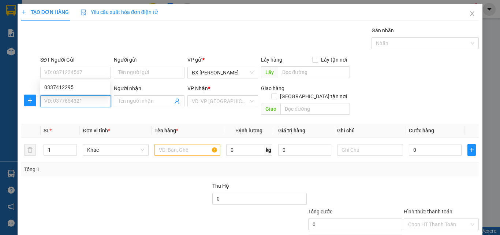
click at [100, 101] on input "SĐT Người Nhận *" at bounding box center [75, 101] width 71 height 12
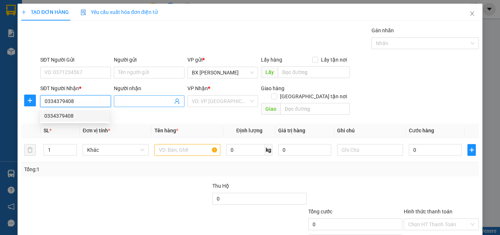
type input "0334379408"
click at [141, 101] on input "Người nhận" at bounding box center [145, 101] width 55 height 8
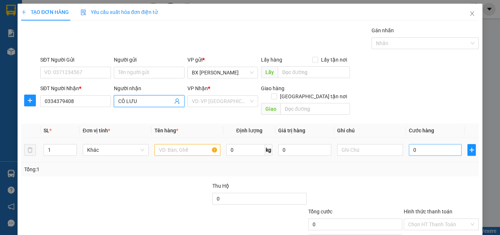
type input "CÔ LƯU"
click at [427, 144] on input "0" at bounding box center [435, 150] width 53 height 12
click at [469, 13] on icon "close" at bounding box center [472, 14] width 6 height 6
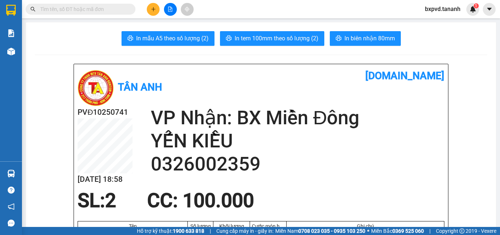
click at [436, 20] on main "In mẫu A5 theo số lượng (2) In tem 100mm theo số lượng (2) In biên nhận 80mm Tâ…" at bounding box center [250, 113] width 500 height 226
